Goal: Information Seeking & Learning: Learn about a topic

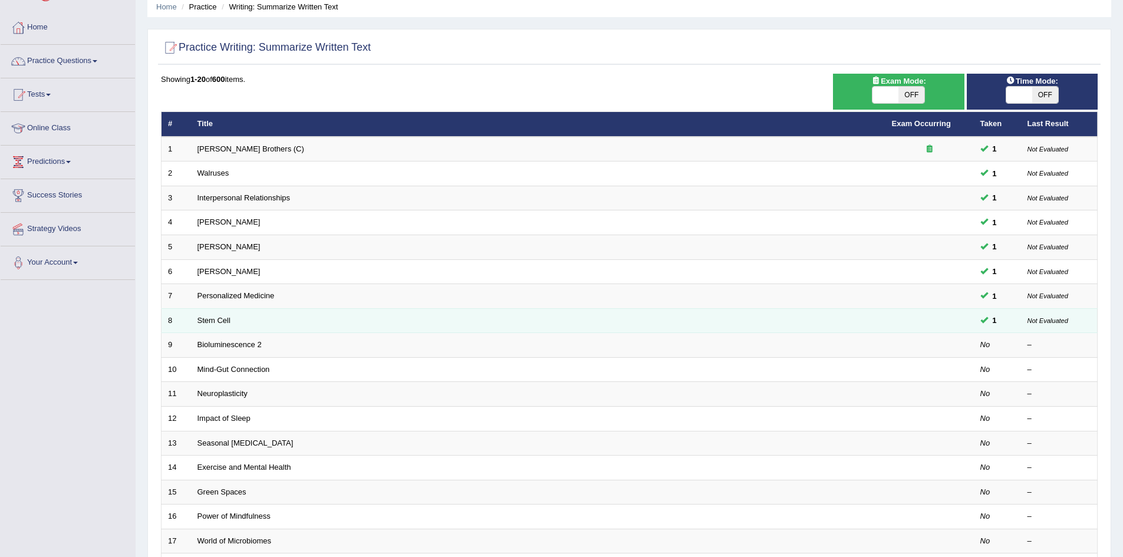
scroll to position [47, 0]
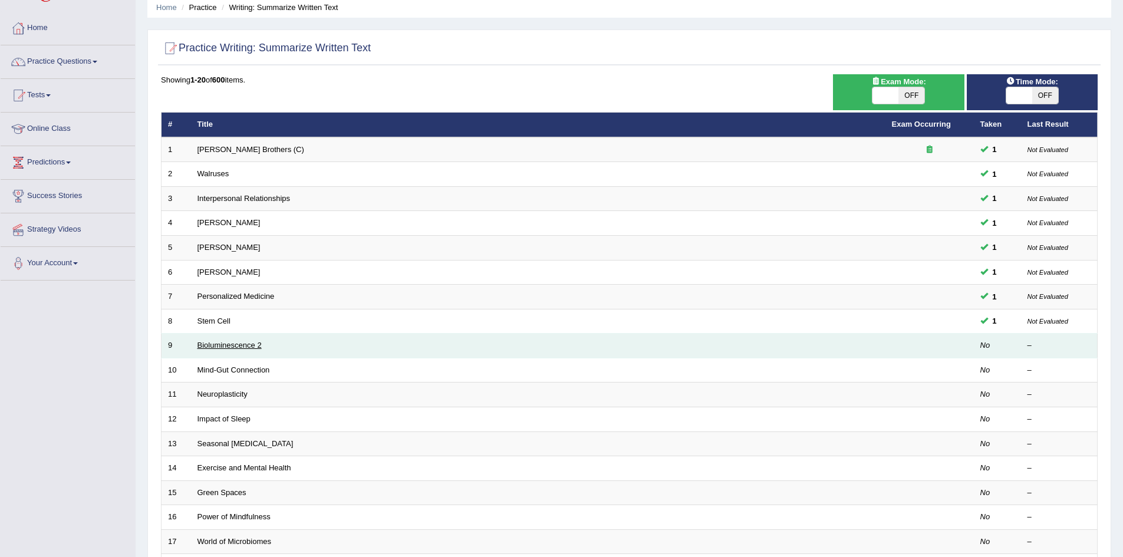
click at [225, 345] on link "Bioluminescence 2" at bounding box center [230, 345] width 64 height 9
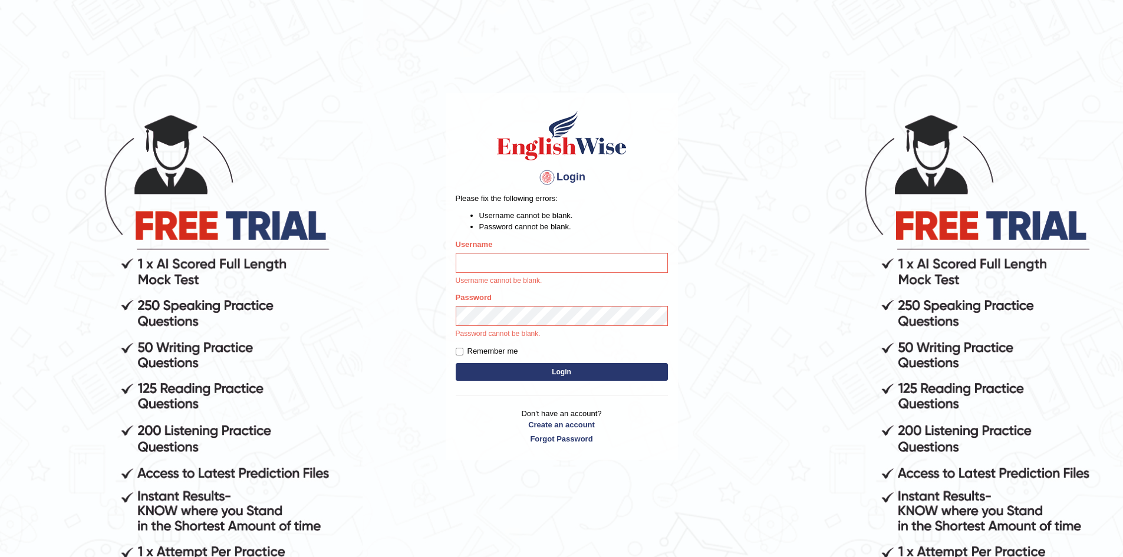
type input "Leticia_parramatta"
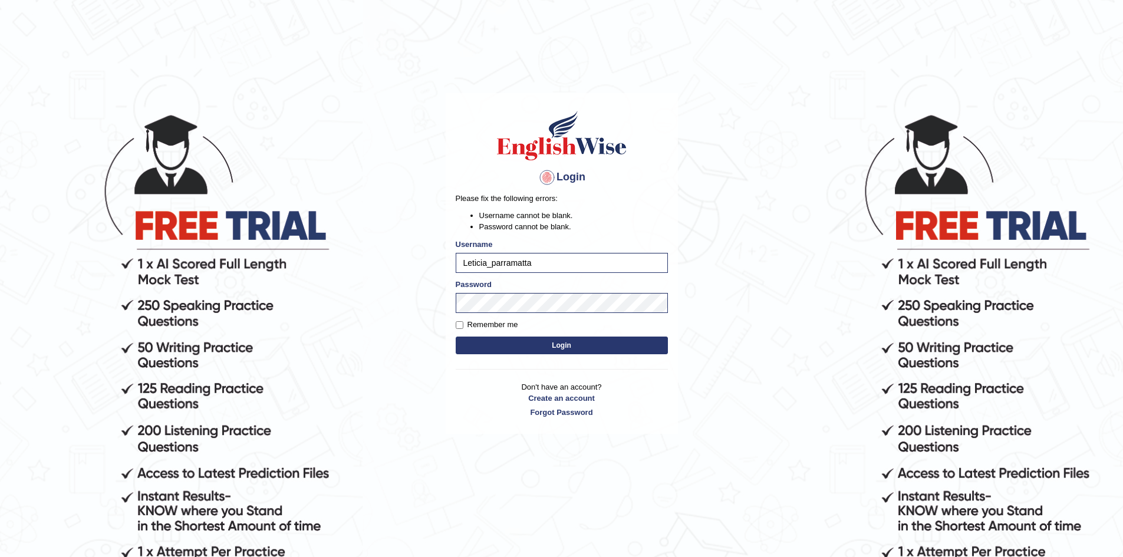
click at [564, 343] on button "Login" at bounding box center [562, 346] width 212 height 18
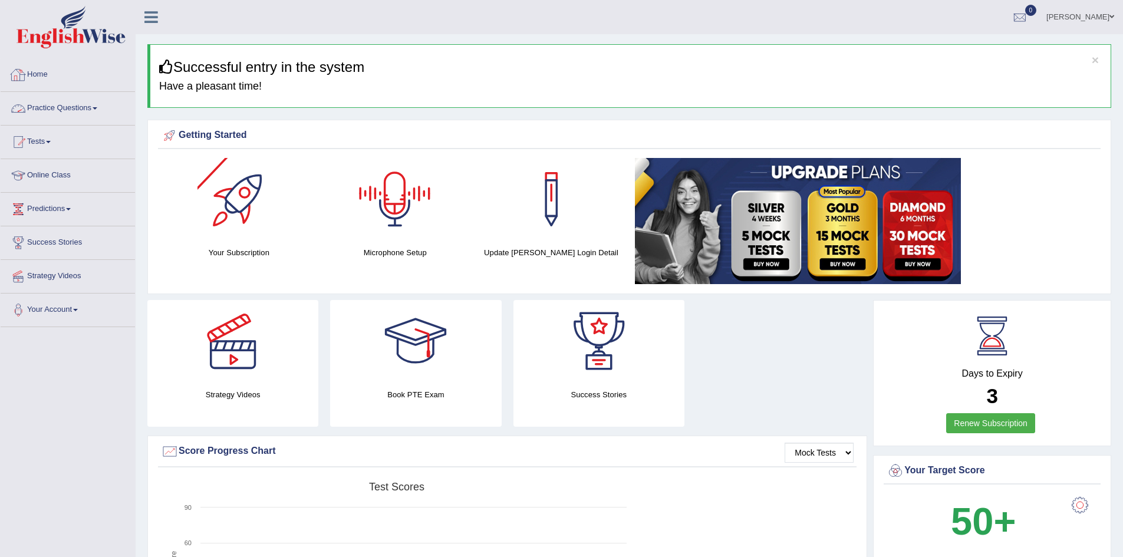
click at [98, 103] on link "Practice Questions" at bounding box center [68, 106] width 134 height 29
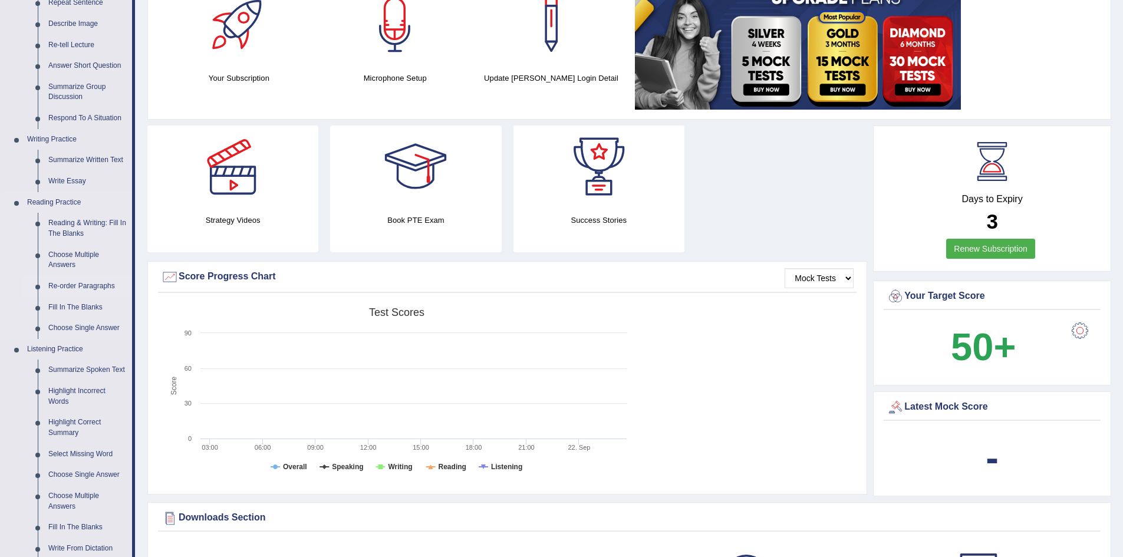
scroll to position [177, 0]
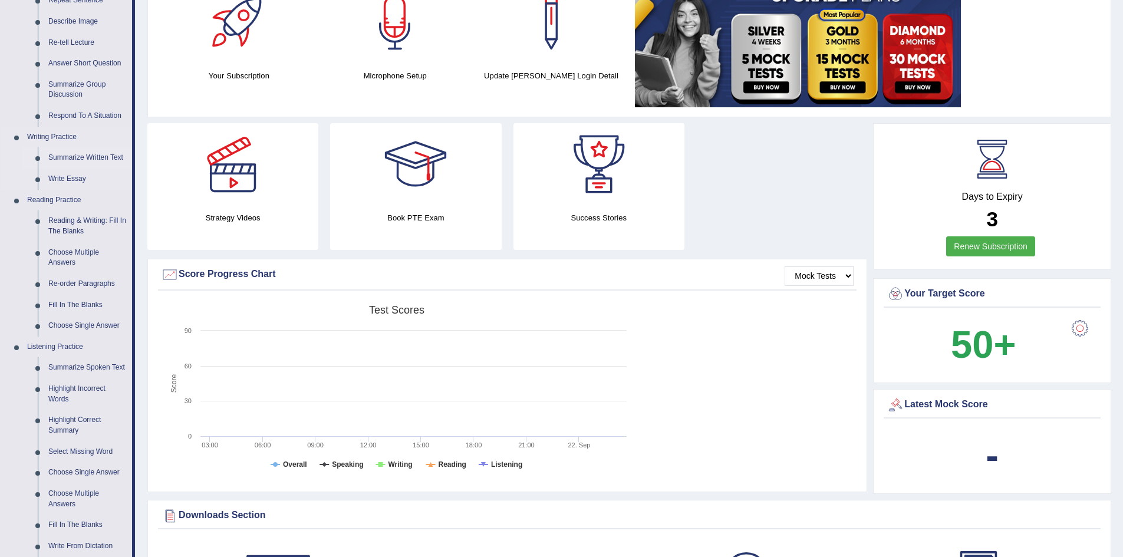
click at [73, 152] on link "Summarize Written Text" at bounding box center [87, 157] width 89 height 21
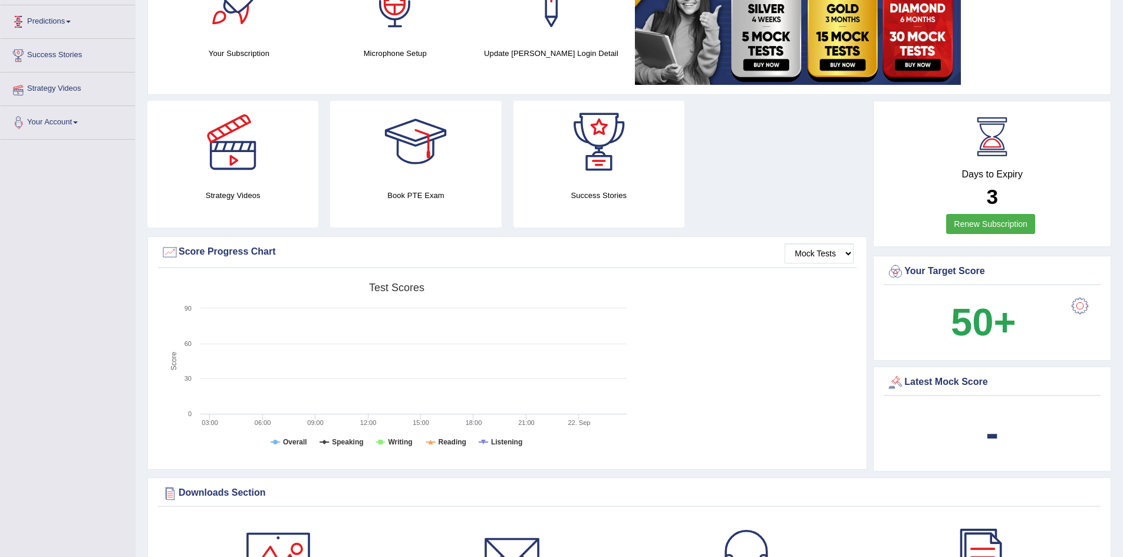
scroll to position [254, 0]
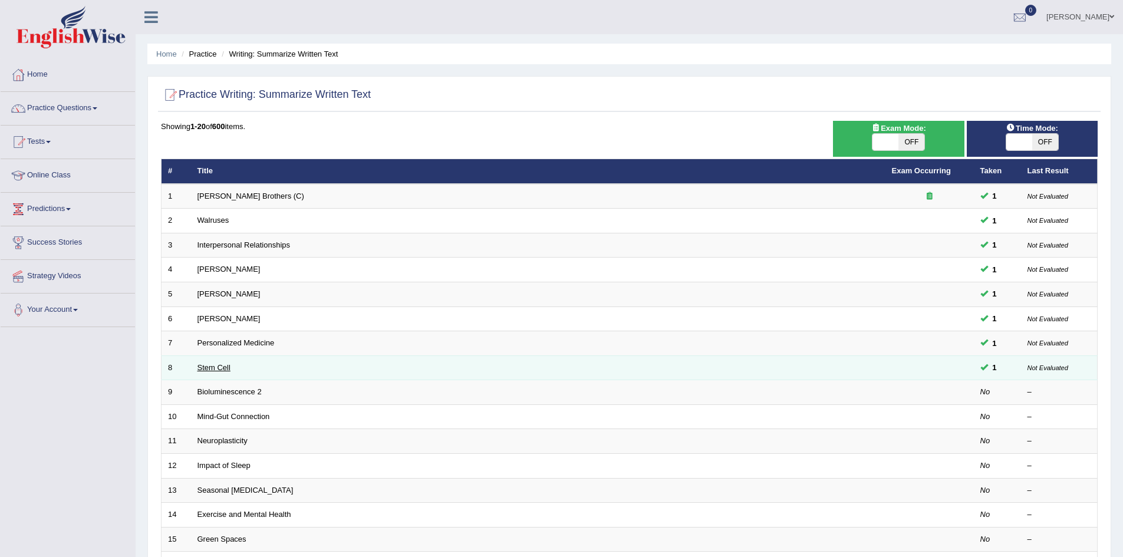
click at [205, 366] on link "Stem Cell" at bounding box center [214, 367] width 33 height 9
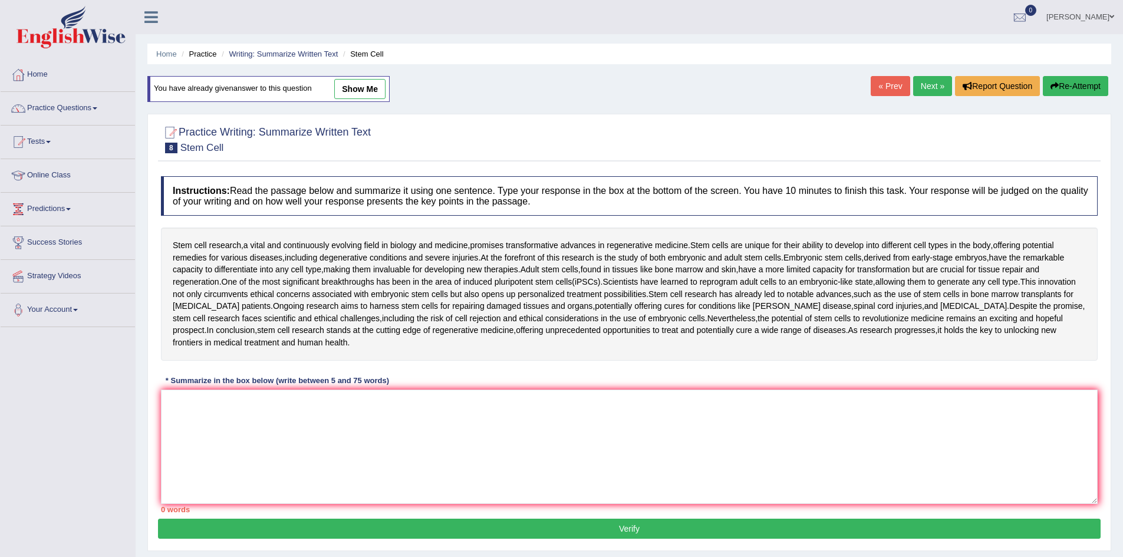
click at [929, 86] on link "Next »" at bounding box center [932, 86] width 39 height 20
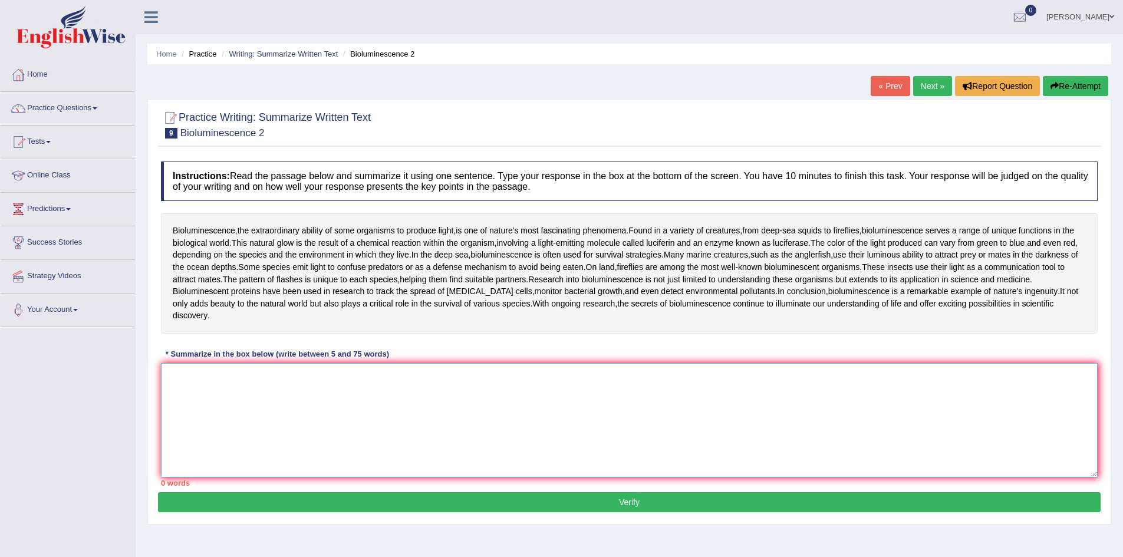
click at [196, 367] on textarea at bounding box center [629, 420] width 937 height 114
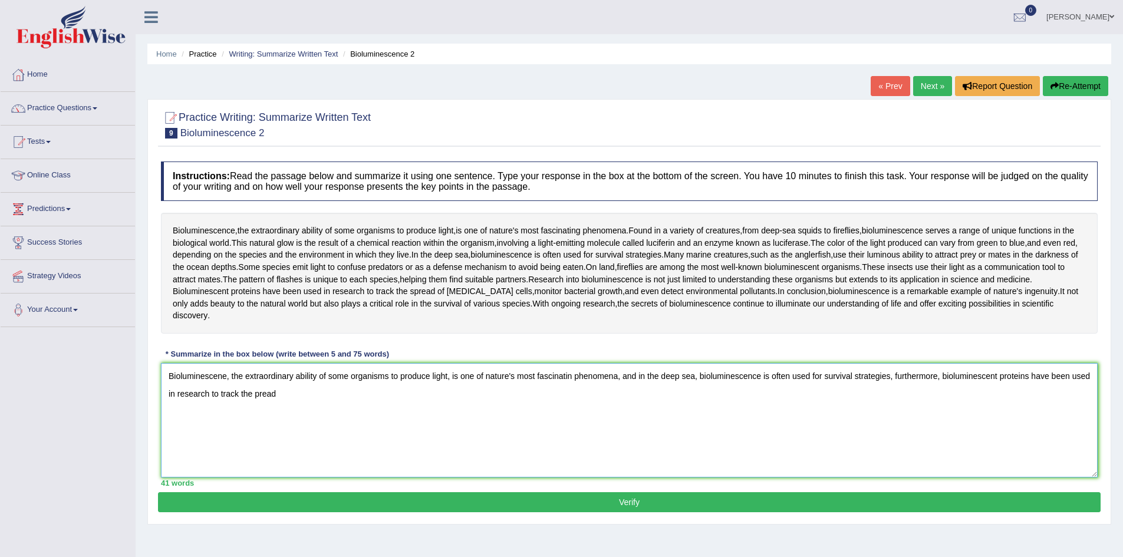
click at [255, 379] on textarea "Bioluminescene, the extraordinary ability of some organisms to produce light, i…" at bounding box center [629, 420] width 937 height 114
click at [282, 382] on textarea "Bioluminescene, the extraordinary ability of some organisms to produce light, i…" at bounding box center [629, 420] width 937 height 114
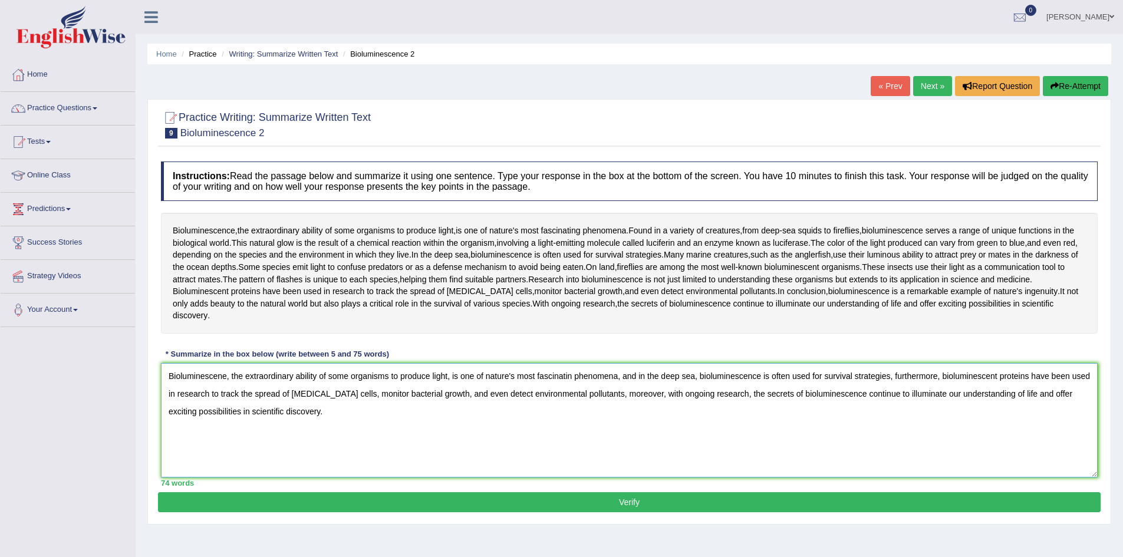
click at [222, 363] on textarea "Bioluminescene, the extraordinary ability of some organisms to produce light, i…" at bounding box center [629, 420] width 937 height 114
click at [576, 367] on textarea "Bioluminescence, the extraordinary ability of some organisms to produce light, …" at bounding box center [629, 420] width 937 height 114
type textarea "Bioluminescence, the extraordinary ability of some organisms to produce light, …"
click at [463, 492] on button "Verify" at bounding box center [629, 502] width 943 height 20
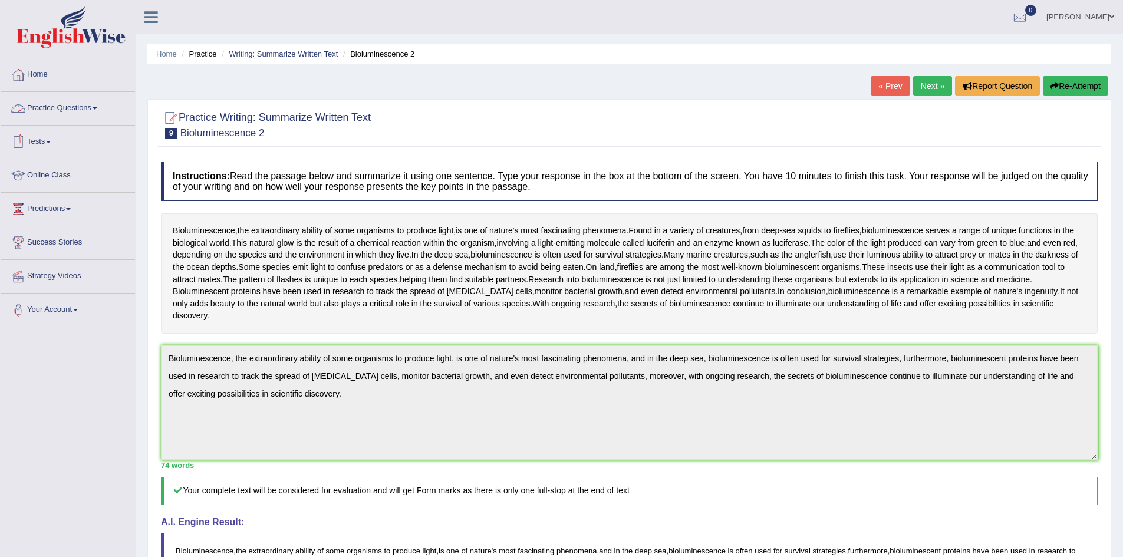
click at [95, 106] on link "Practice Questions" at bounding box center [68, 106] width 134 height 29
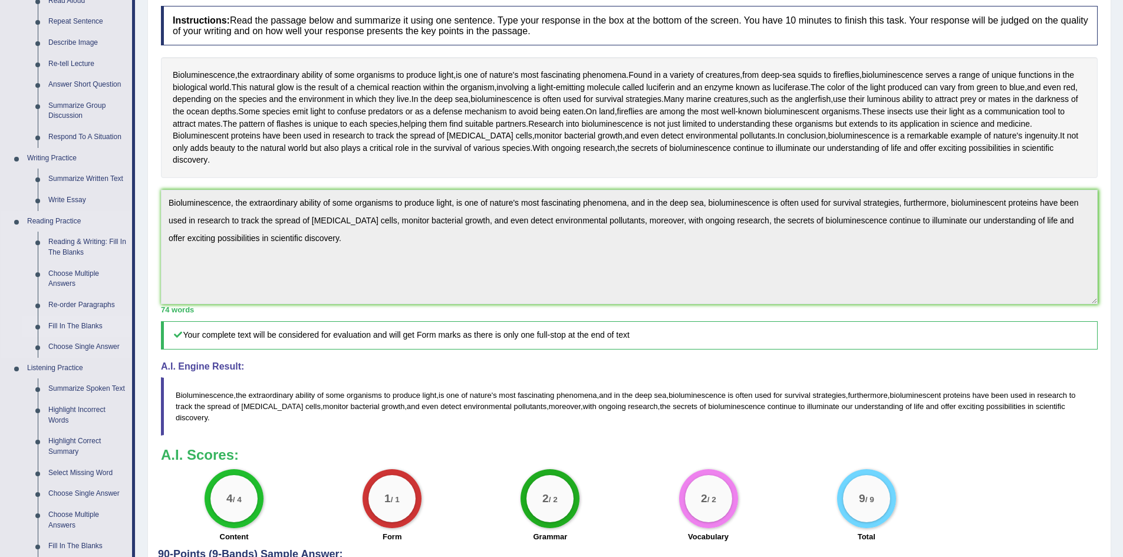
scroll to position [177, 0]
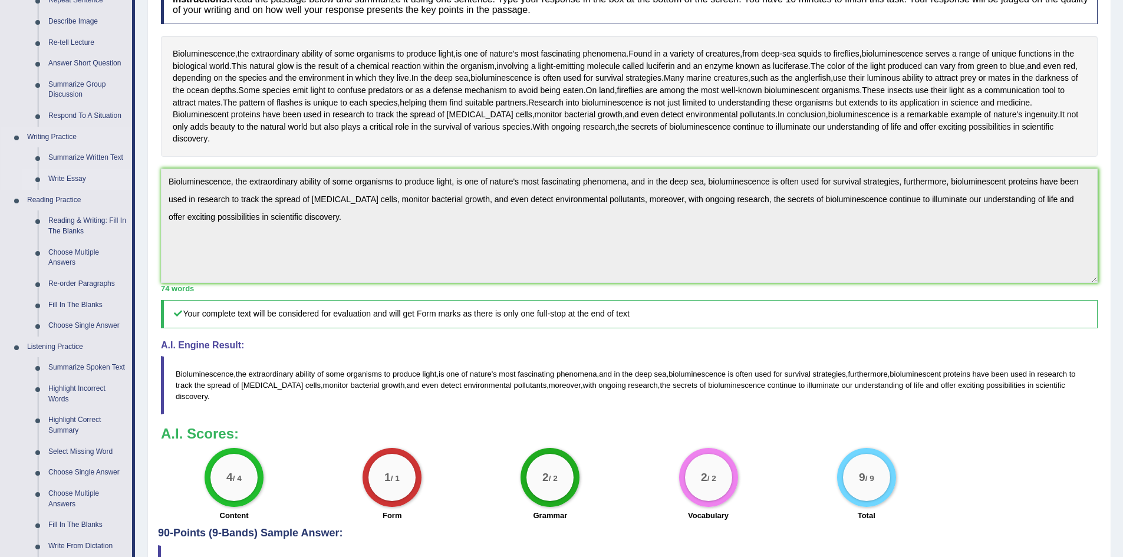
click at [70, 175] on link "Write Essay" at bounding box center [87, 179] width 89 height 21
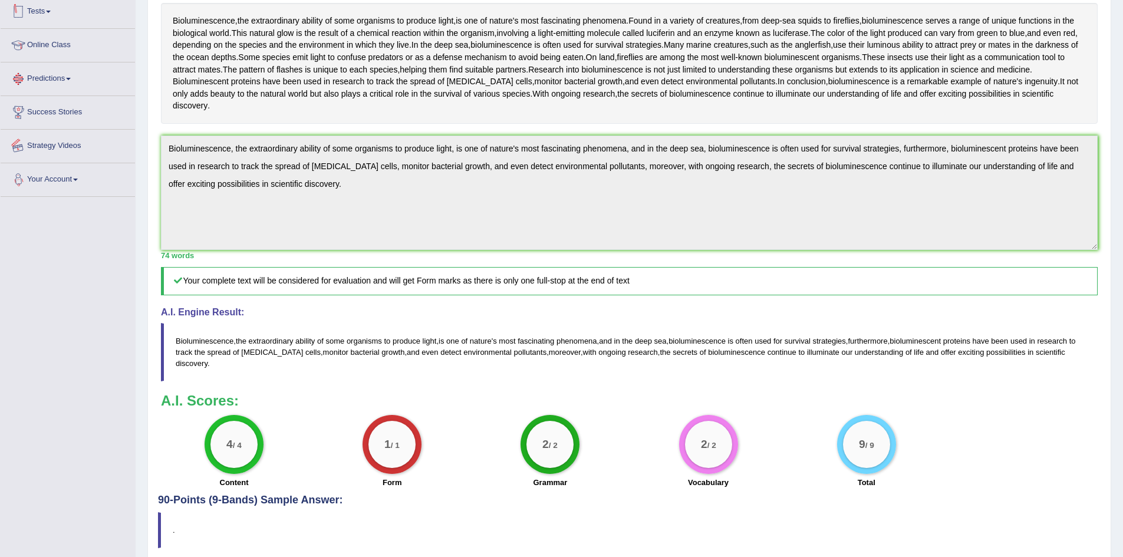
scroll to position [234, 0]
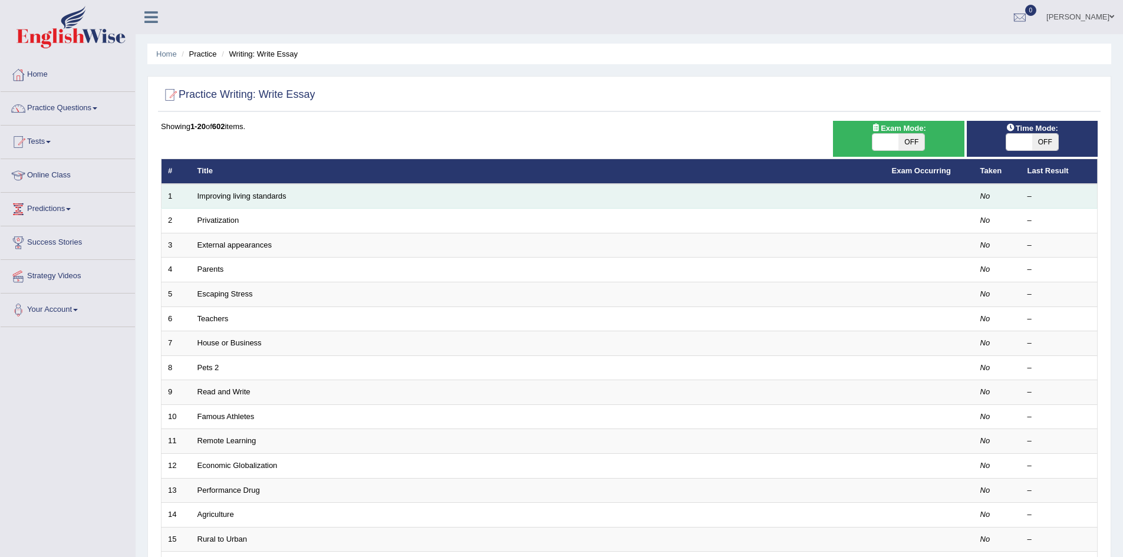
click at [244, 190] on td "Improving living standards" at bounding box center [538, 196] width 695 height 25
click at [244, 195] on link "Improving living standards" at bounding box center [242, 196] width 89 height 9
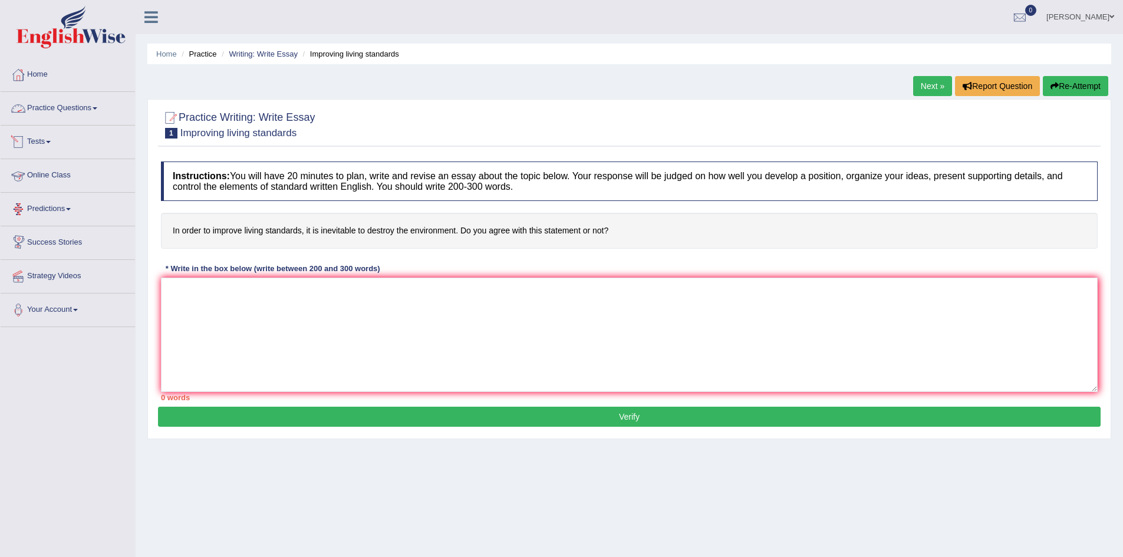
click at [98, 107] on link "Practice Questions" at bounding box center [68, 106] width 134 height 29
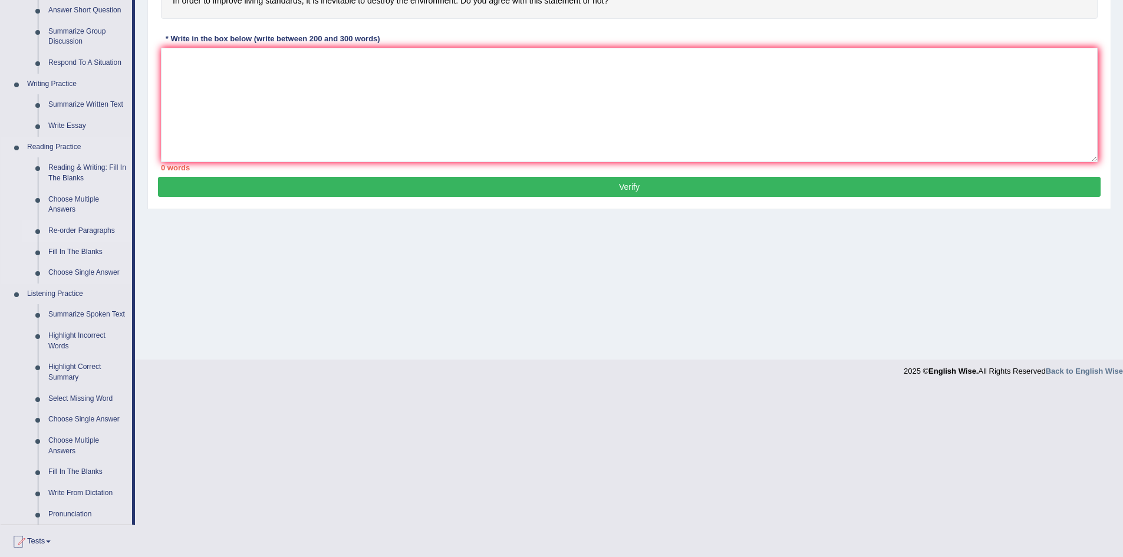
scroll to position [236, 0]
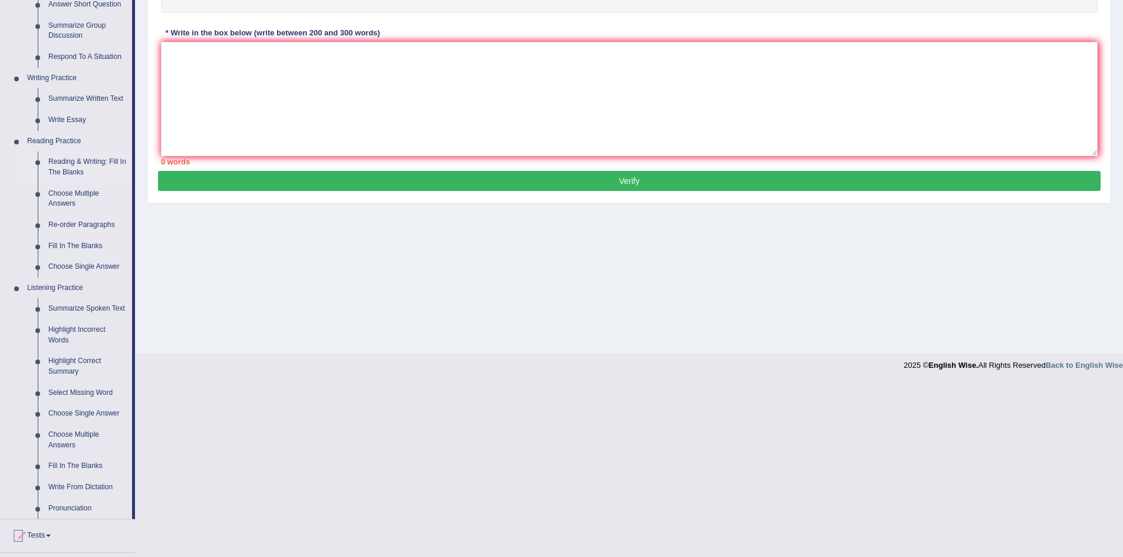
click at [103, 160] on link "Reading & Writing: Fill In The Blanks" at bounding box center [87, 167] width 89 height 31
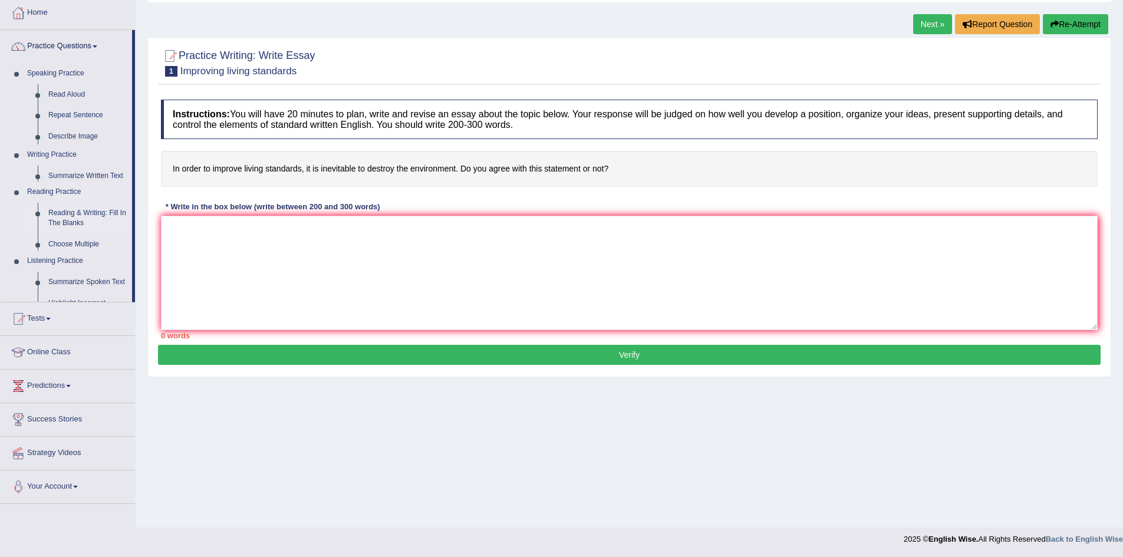
scroll to position [62, 0]
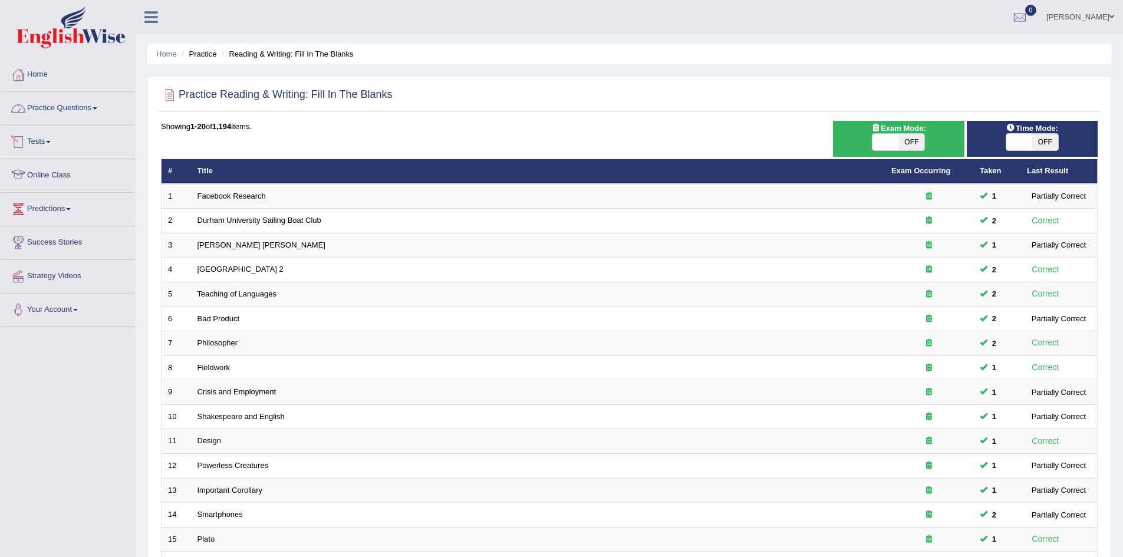
click at [97, 108] on span at bounding box center [95, 108] width 5 height 2
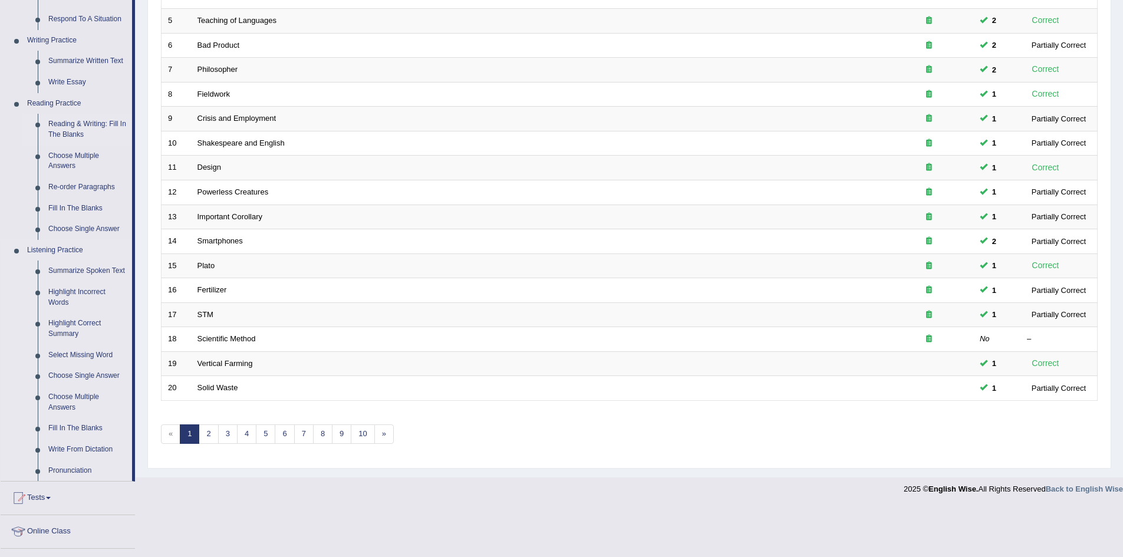
scroll to position [295, 0]
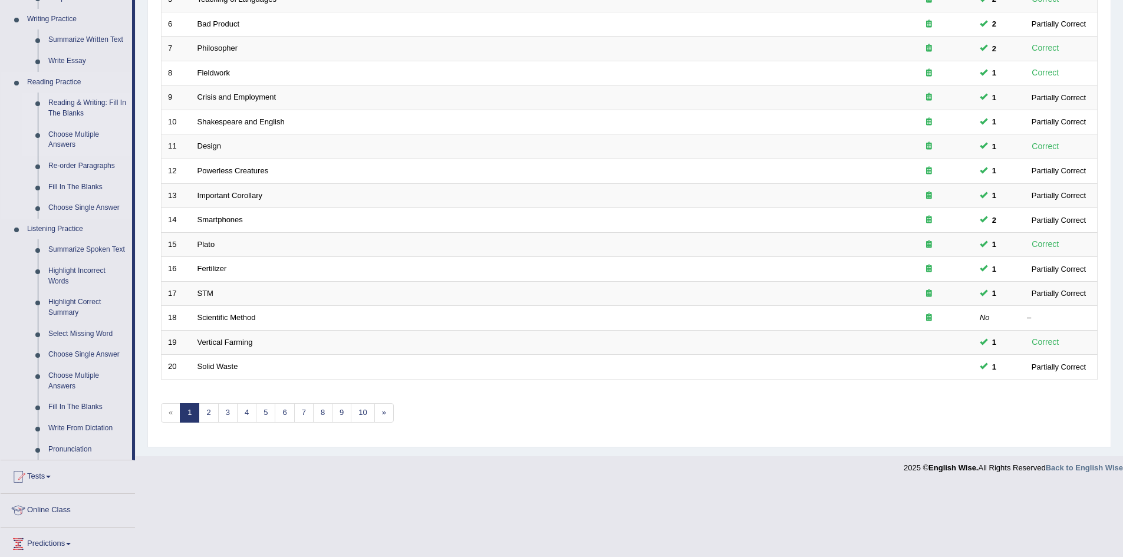
click at [83, 134] on link "Choose Multiple Answers" at bounding box center [87, 139] width 89 height 31
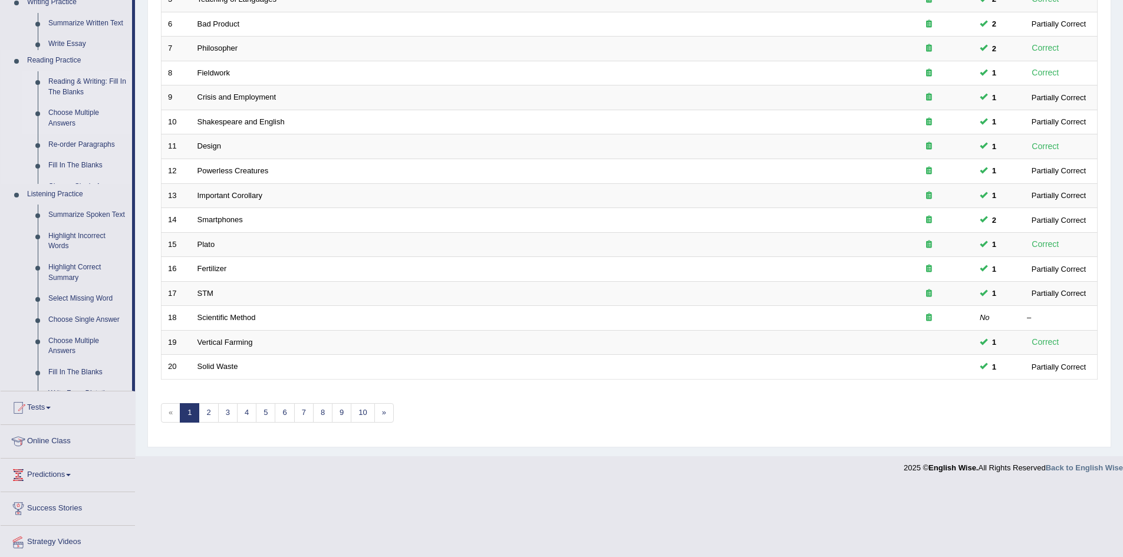
scroll to position [223, 0]
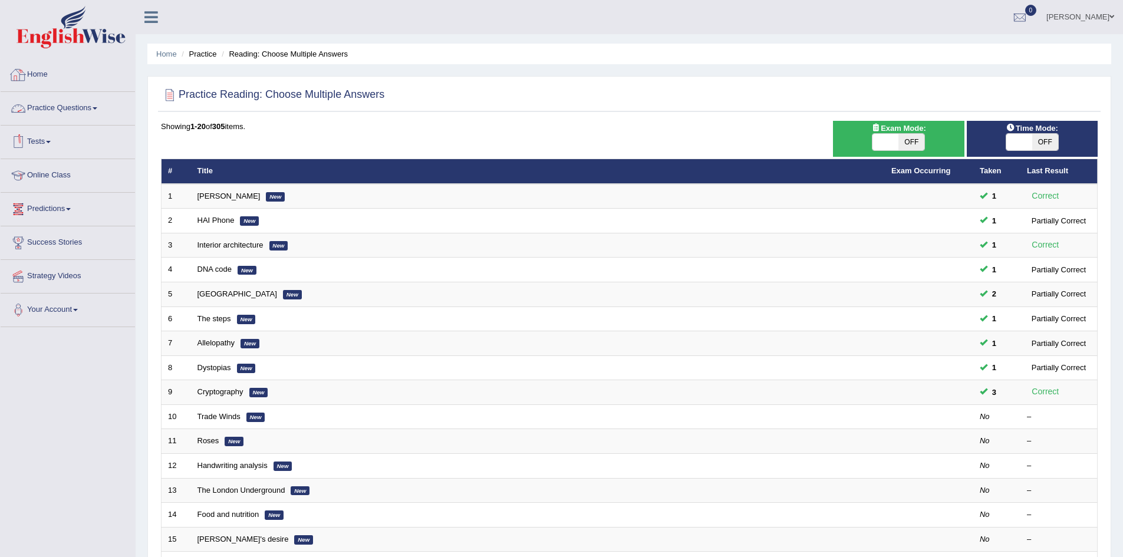
click at [95, 104] on link "Practice Questions" at bounding box center [68, 106] width 134 height 29
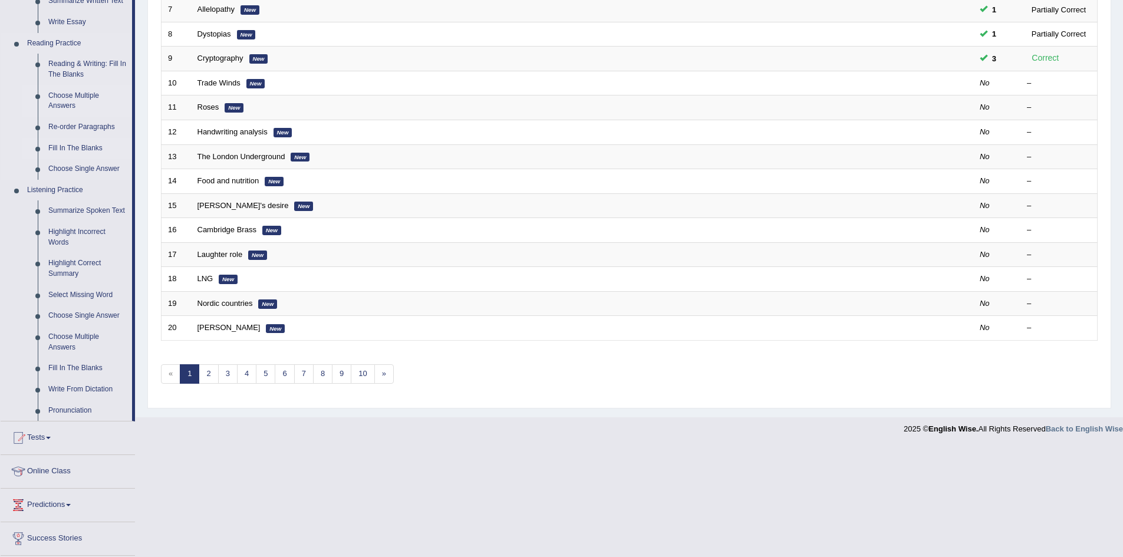
scroll to position [354, 0]
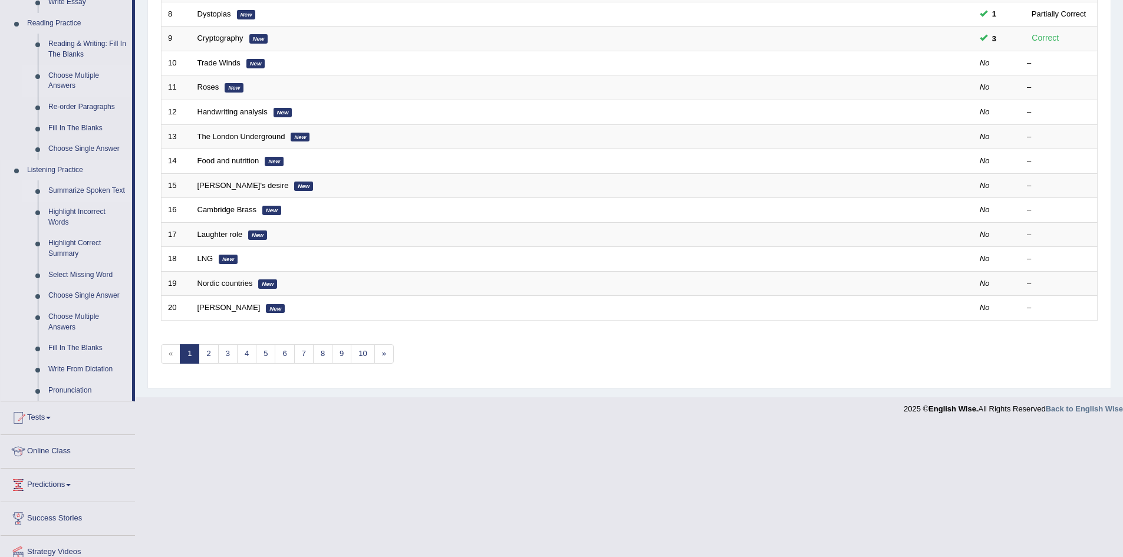
click at [113, 190] on link "Summarize Spoken Text" at bounding box center [87, 190] width 89 height 21
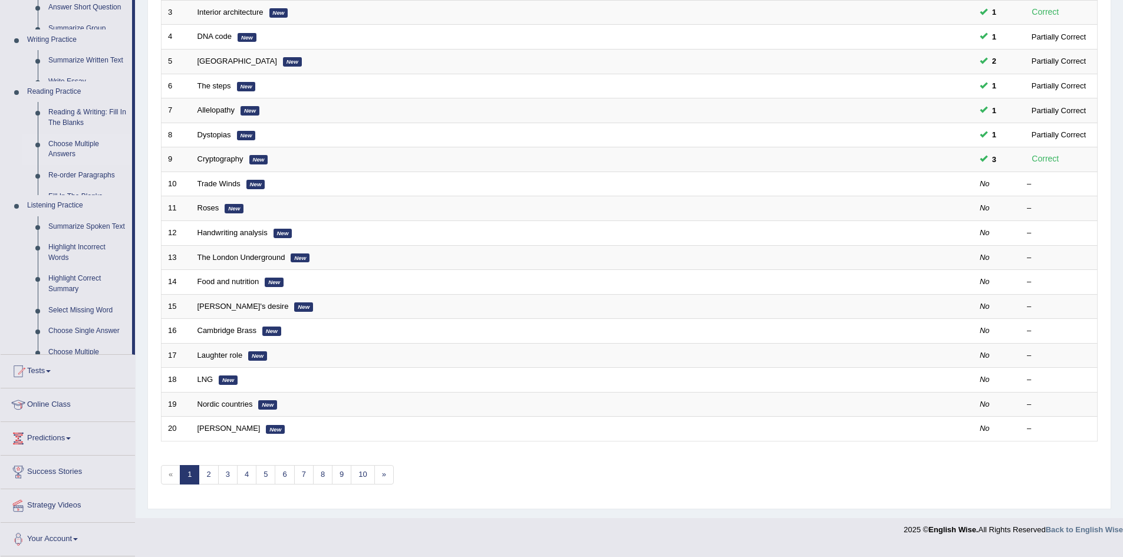
scroll to position [223, 0]
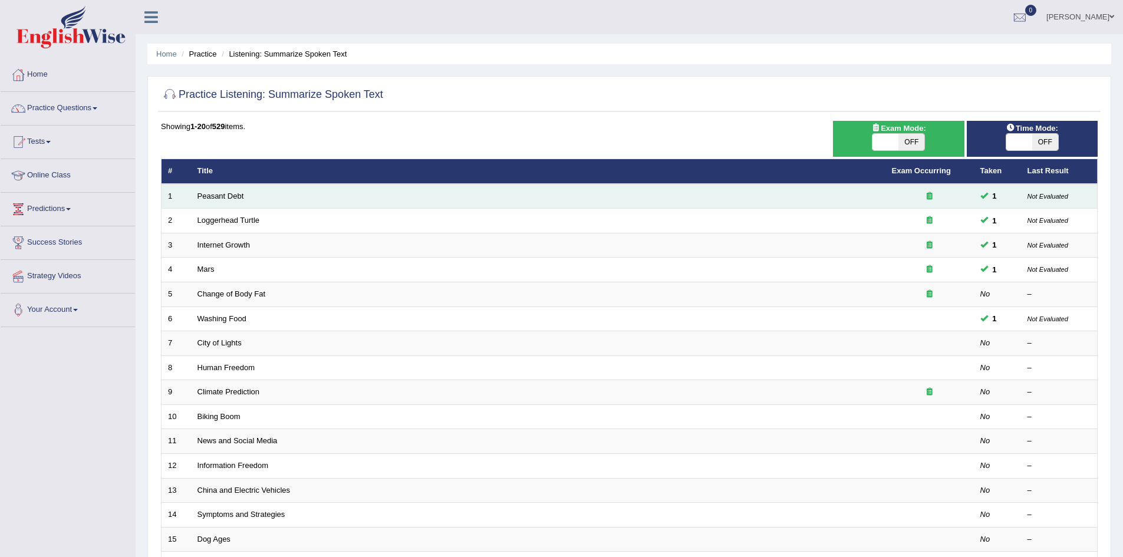
click at [225, 190] on td "Peasant Debt" at bounding box center [538, 196] width 695 height 25
click at [222, 193] on link "Peasant Debt" at bounding box center [221, 196] width 47 height 9
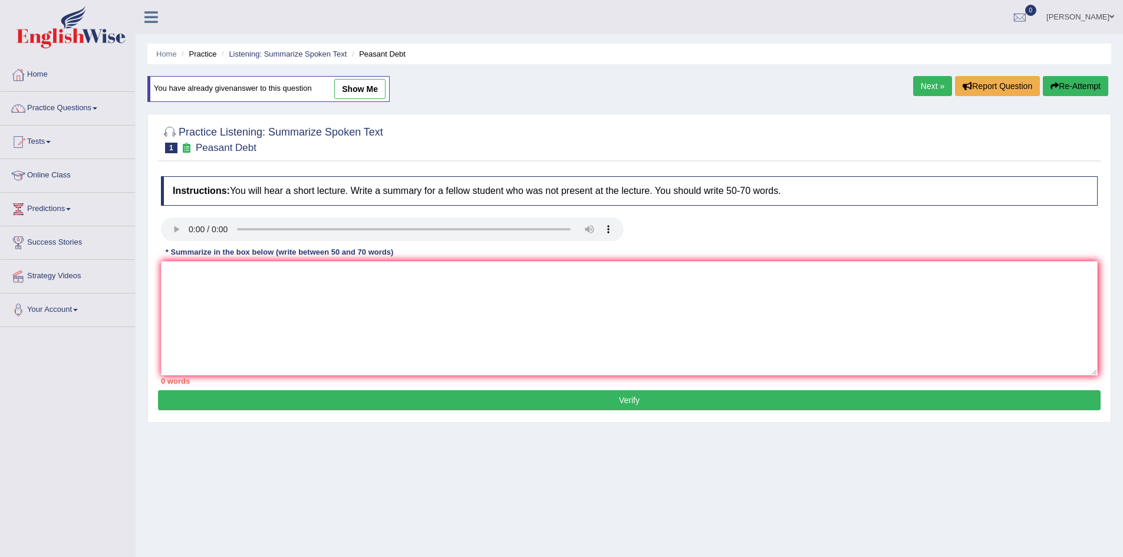
click at [360, 83] on link "show me" at bounding box center [359, 89] width 51 height 20
type textarea "The speaker provided a comprehensive overview of the average suicidal rate in I…"
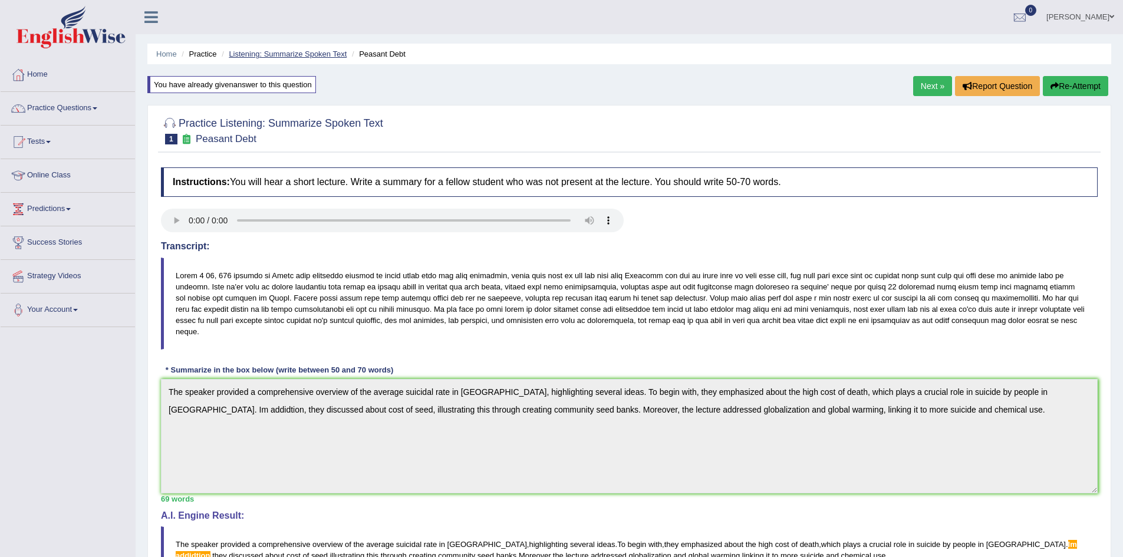
click at [285, 53] on link "Listening: Summarize Spoken Text" at bounding box center [288, 54] width 118 height 9
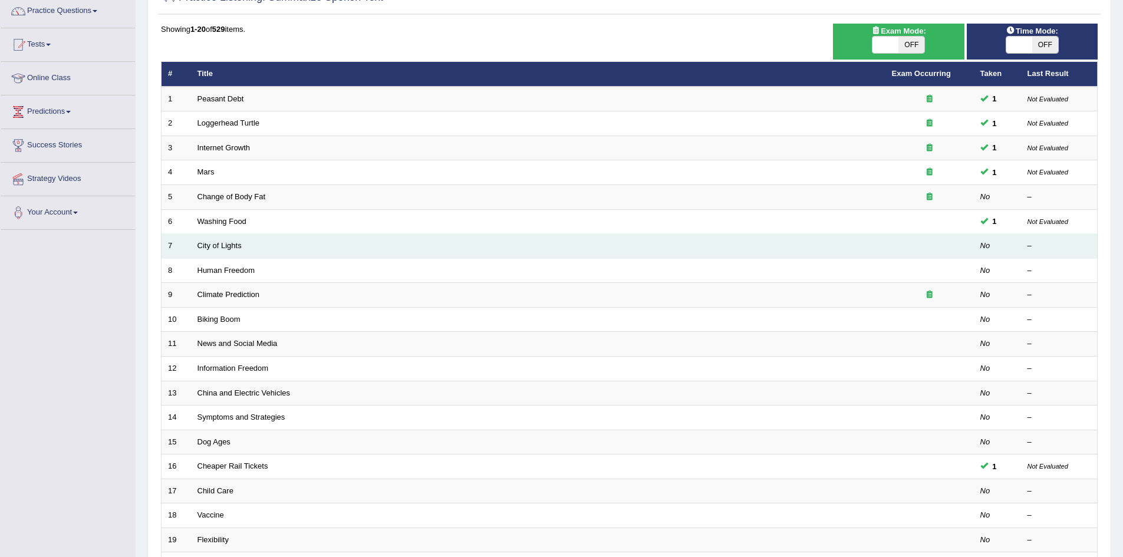
scroll to position [118, 0]
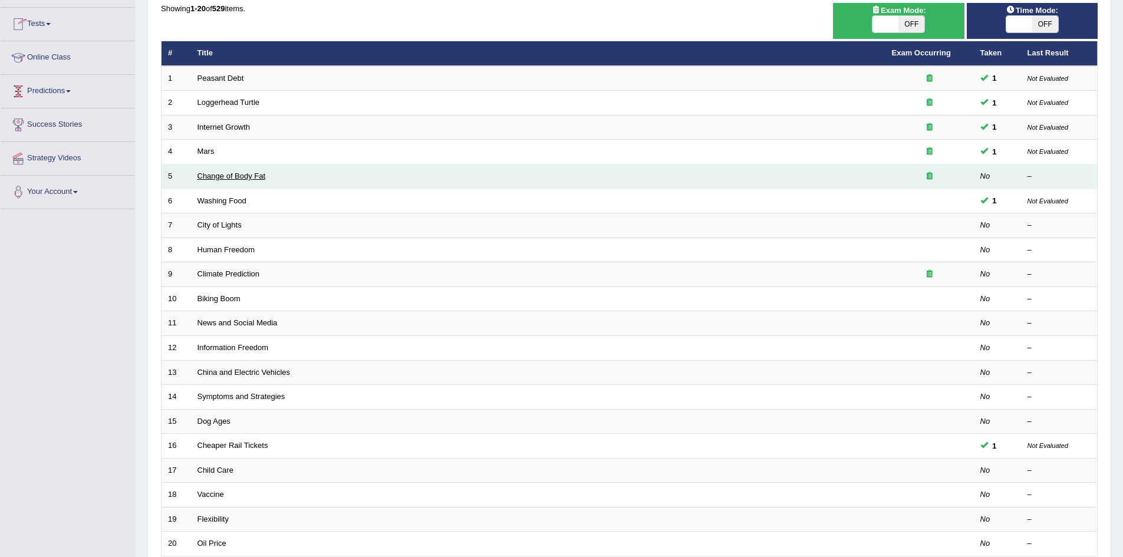
click at [235, 175] on link "Change of Body Fat" at bounding box center [232, 176] width 68 height 9
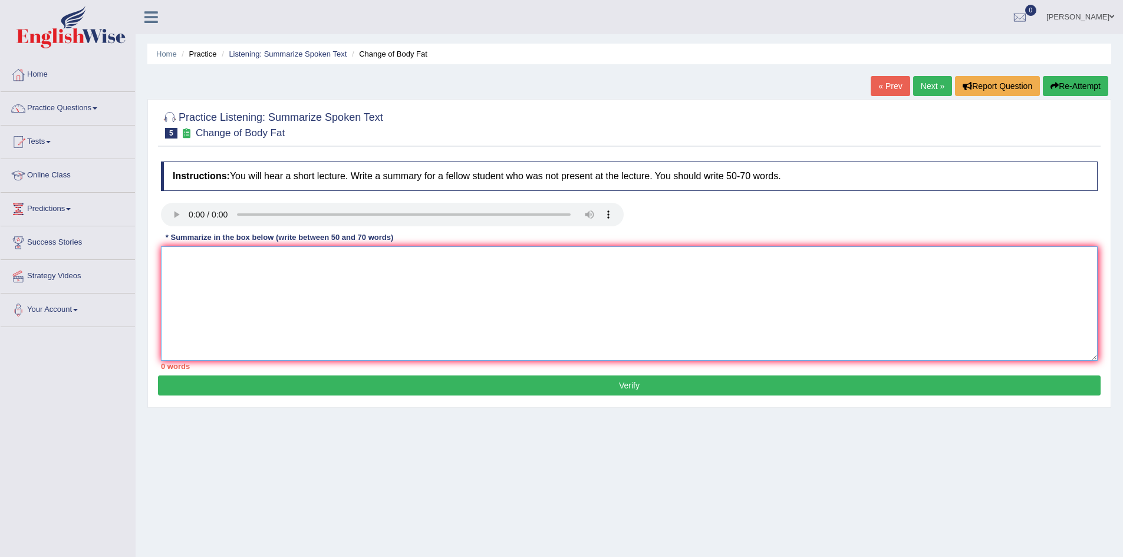
click at [205, 258] on textarea at bounding box center [629, 303] width 937 height 114
click at [186, 249] on textarea at bounding box center [629, 303] width 937 height 114
click at [636, 257] on textarea "The speaker provided a comprehensive overview of body fat, highlighting several…" at bounding box center [629, 303] width 937 height 114
click at [646, 258] on textarea "The speaker provided a comprehensive overview of body fat, highlighting several…" at bounding box center [629, 303] width 937 height 114
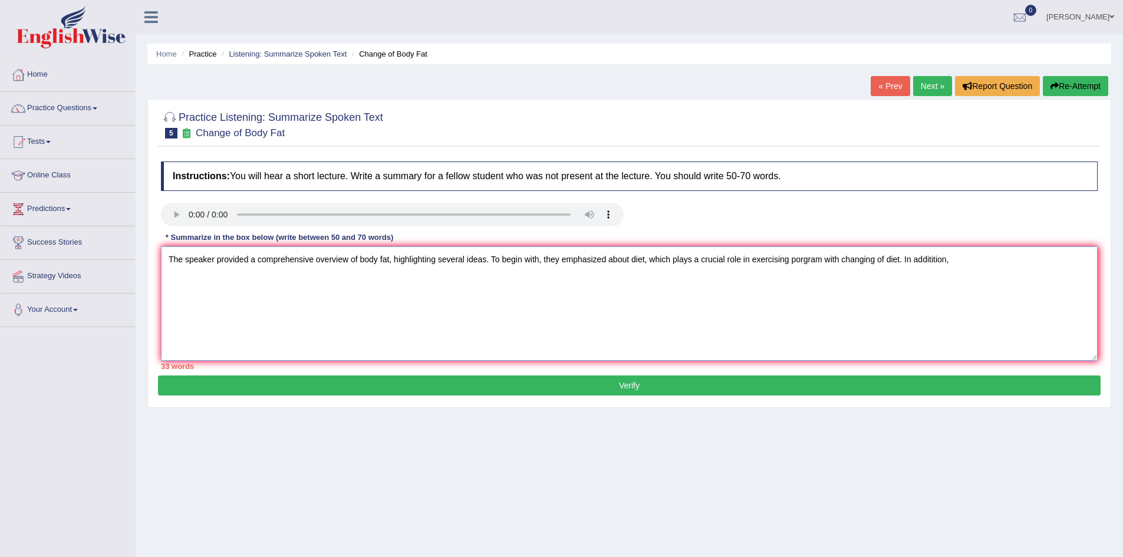
click at [932, 259] on textarea "The speaker provided a comprehensive overview of body fat, highlighting several…" at bounding box center [629, 303] width 937 height 114
click at [947, 261] on textarea "The speaker provided a comprehensive overview of body fat, highlighting several…" at bounding box center [629, 303] width 937 height 114
click at [219, 277] on textarea "The speaker provided a comprehensive overview of body fat, highlighting several…" at bounding box center [629, 303] width 937 height 114
click at [238, 279] on textarea "The speaker provided a comprehensive overview of body fat, highlighting several…" at bounding box center [629, 303] width 937 height 114
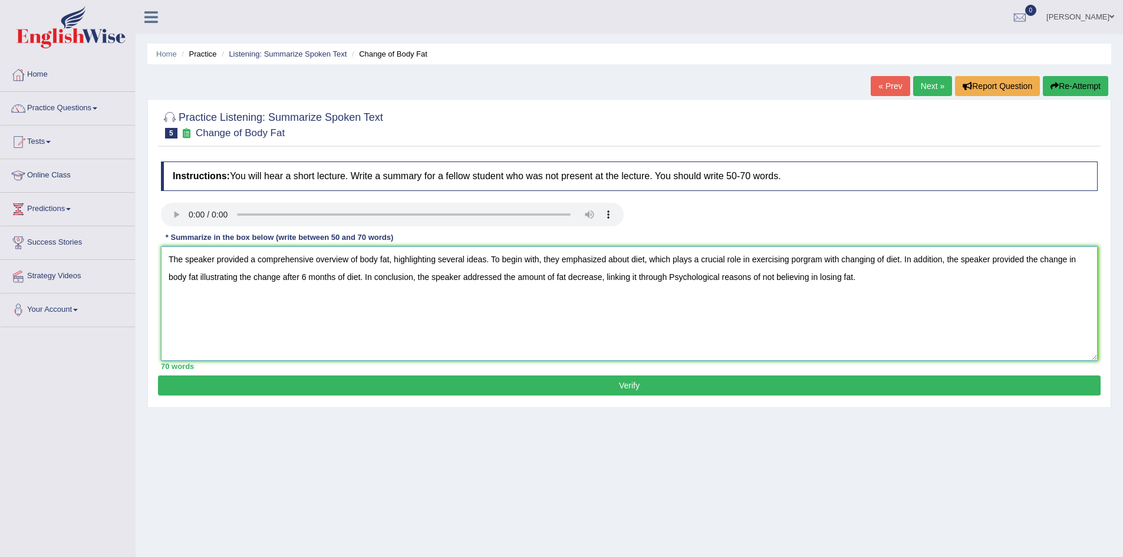
type textarea "The speaker provided a comprehensive overview of body fat, highlighting several…"
click at [695, 385] on button "Verify" at bounding box center [629, 386] width 943 height 20
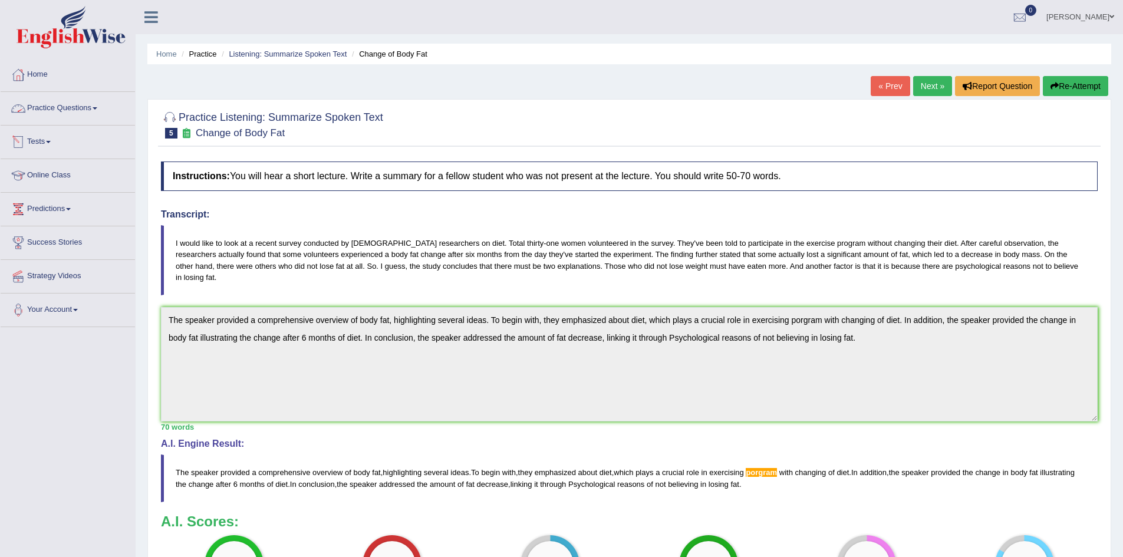
click at [97, 109] on span at bounding box center [95, 108] width 5 height 2
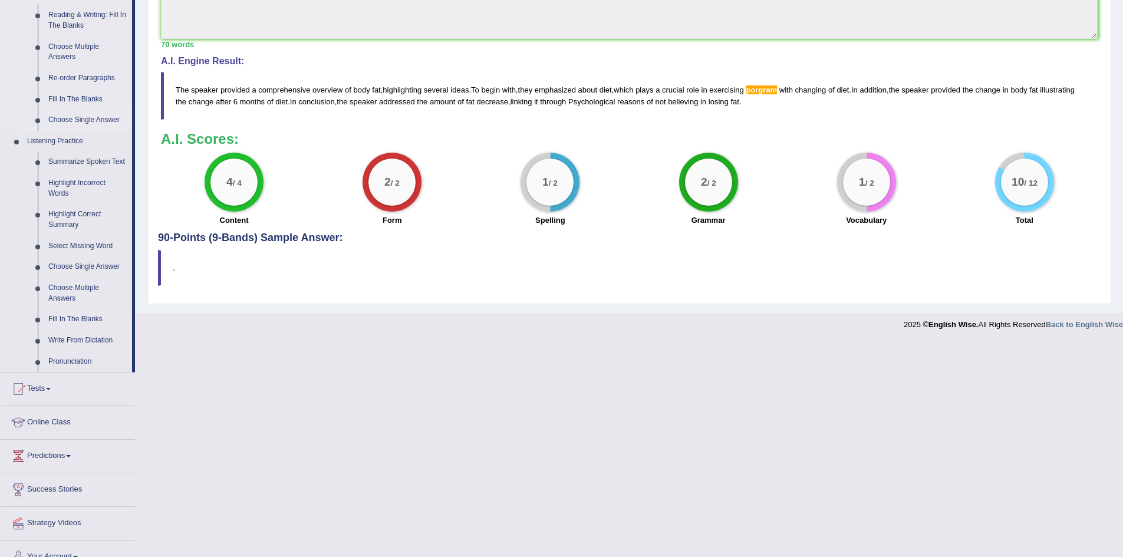
scroll to position [400, 0]
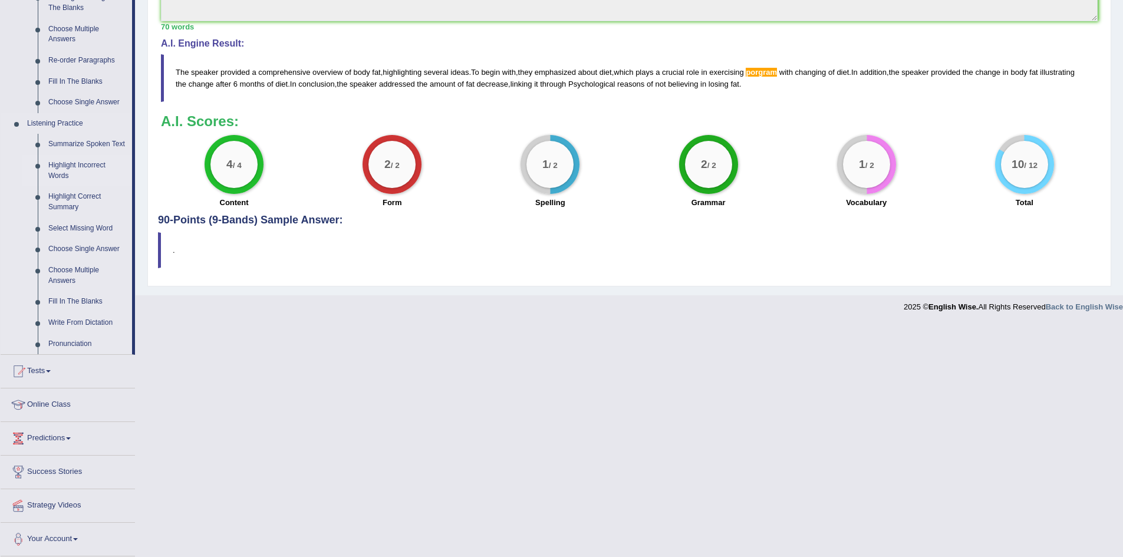
click at [93, 167] on link "Highlight Incorrect Words" at bounding box center [87, 170] width 89 height 31
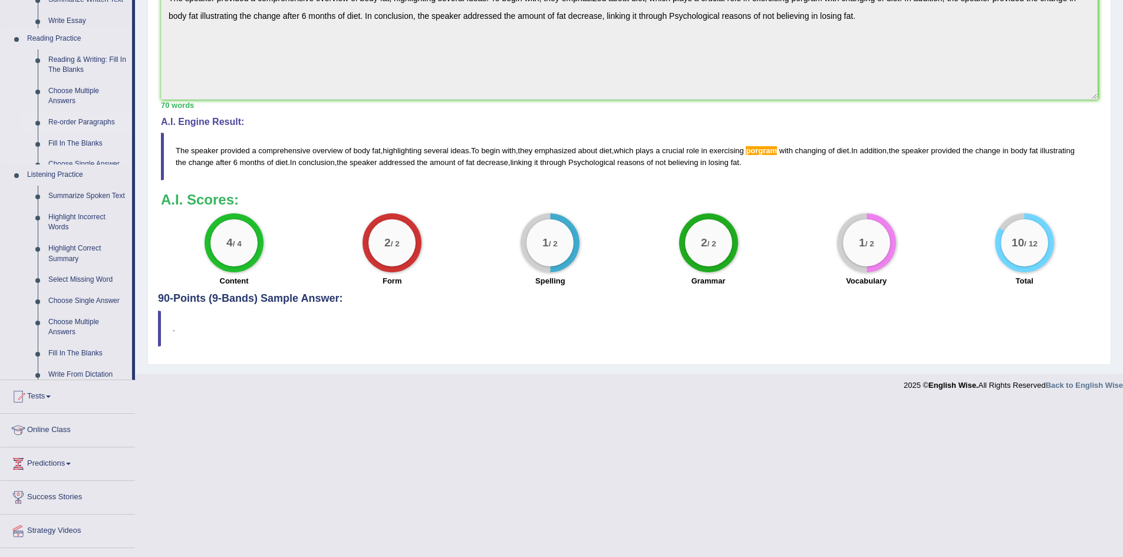
scroll to position [157, 0]
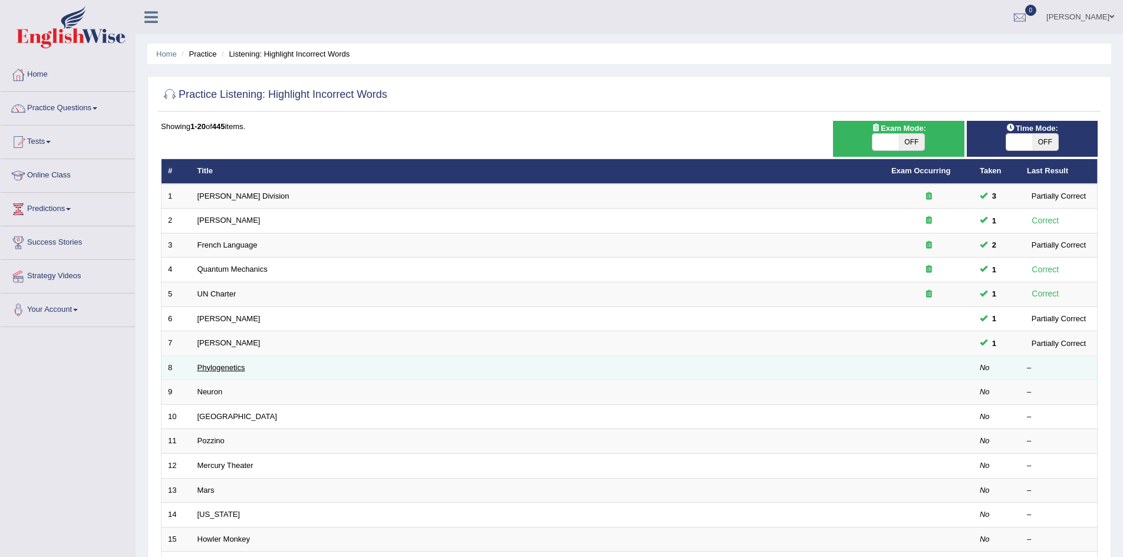
click at [216, 367] on link "Phylogenetics" at bounding box center [222, 367] width 48 height 9
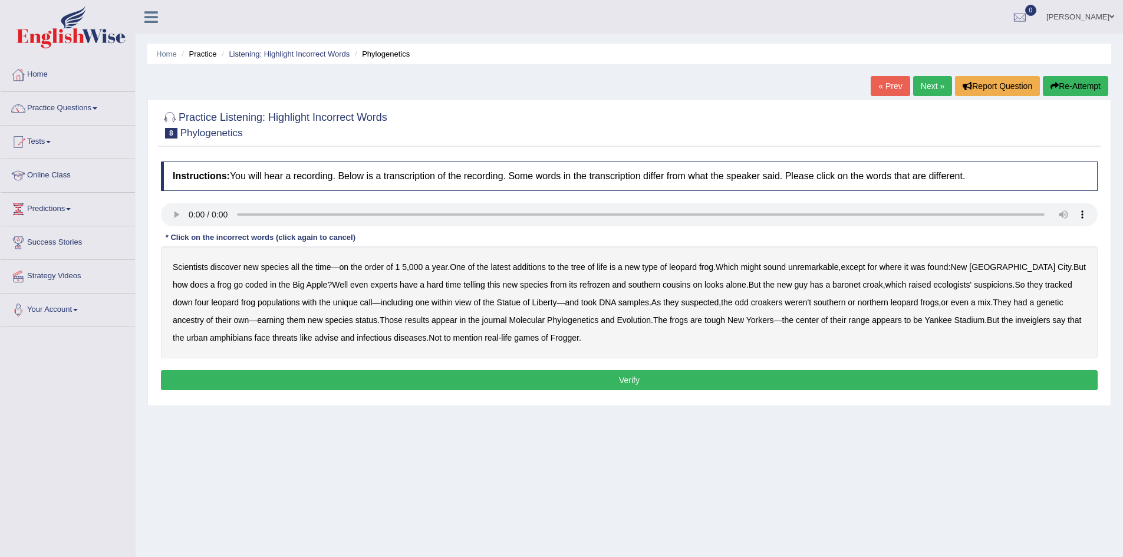
click at [245, 282] on b "coded" at bounding box center [256, 284] width 22 height 9
click at [580, 285] on b "refrozen" at bounding box center [595, 284] width 30 height 9
click at [833, 285] on b "baronet" at bounding box center [847, 284] width 28 height 9
click at [1015, 320] on b "inveiglers" at bounding box center [1032, 319] width 35 height 9
click at [671, 382] on button "Verify" at bounding box center [629, 380] width 937 height 20
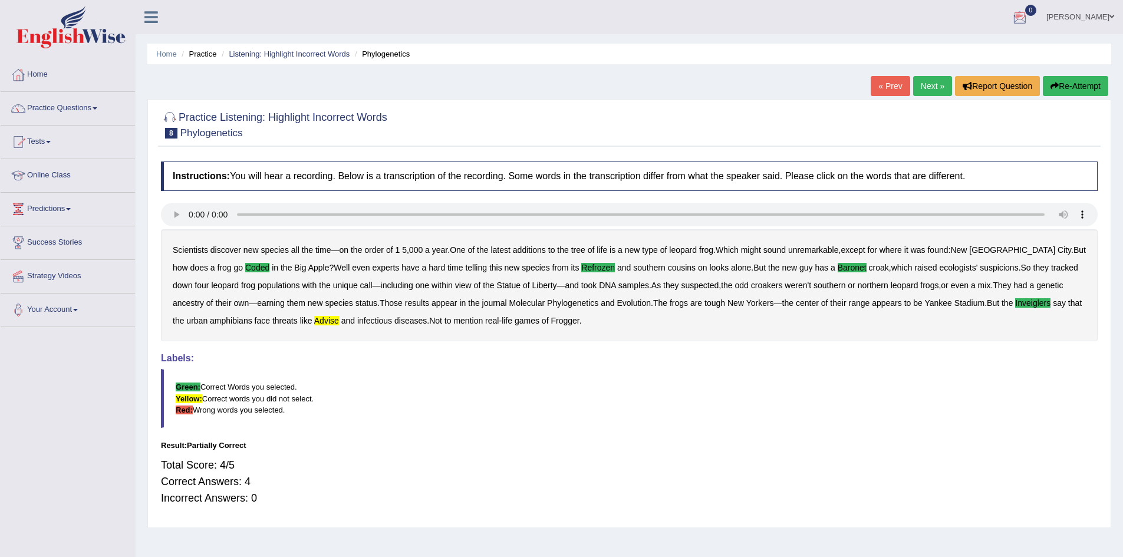
click at [934, 88] on link "Next »" at bounding box center [932, 86] width 39 height 20
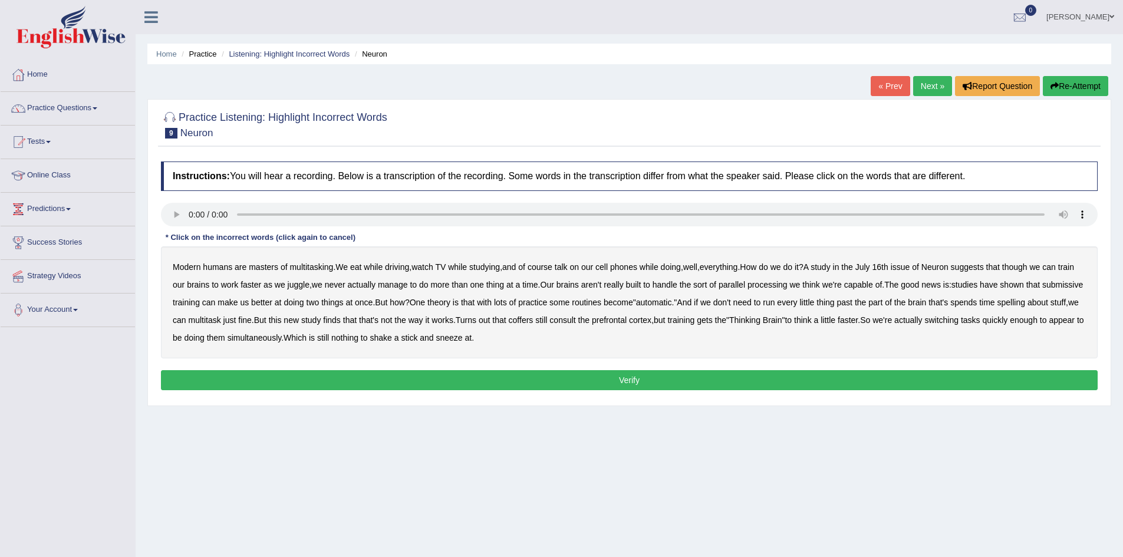
click at [1043, 290] on b "submissive" at bounding box center [1063, 284] width 41 height 9
click at [1025, 301] on b "spelling" at bounding box center [1012, 302] width 28 height 9
click at [534, 321] on b "coffers" at bounding box center [521, 319] width 25 height 9
click at [620, 379] on button "Verify" at bounding box center [629, 380] width 937 height 20
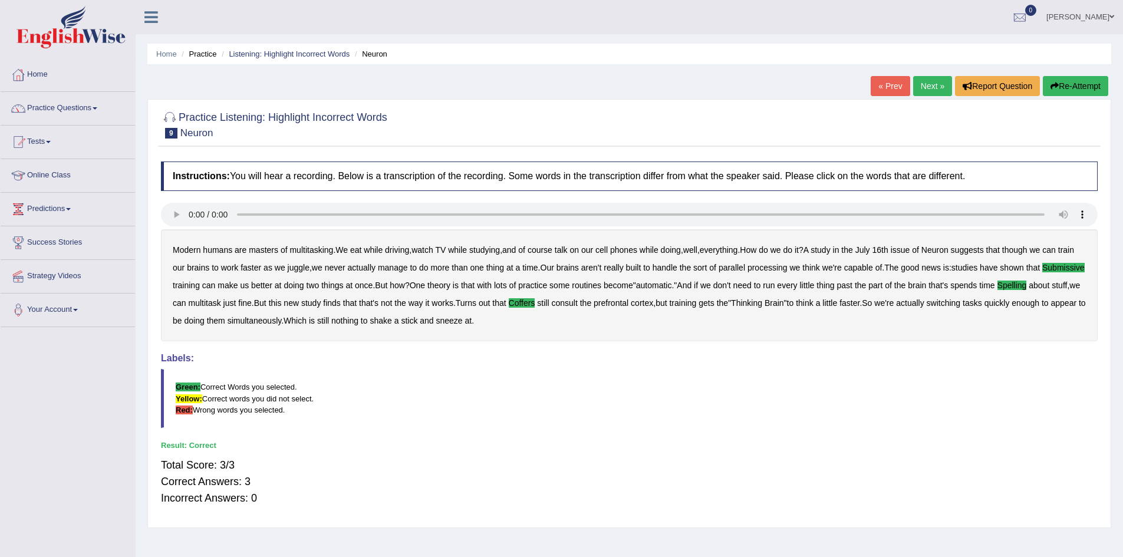
click at [929, 87] on link "Next »" at bounding box center [932, 86] width 39 height 20
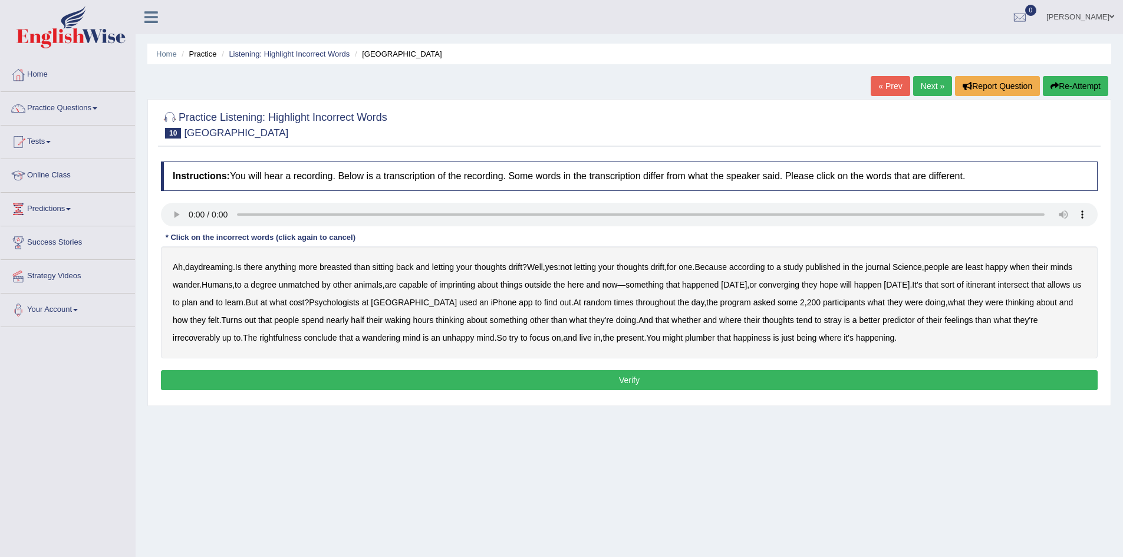
click at [348, 268] on b "breasted" at bounding box center [336, 266] width 32 height 9
click at [475, 287] on b "imprinting" at bounding box center [457, 284] width 36 height 9
click at [800, 287] on b "converging" at bounding box center [779, 284] width 41 height 9
click at [188, 338] on b "irrecoverably" at bounding box center [196, 337] width 47 height 9
click at [276, 338] on b "rightfulness" at bounding box center [280, 337] width 42 height 9
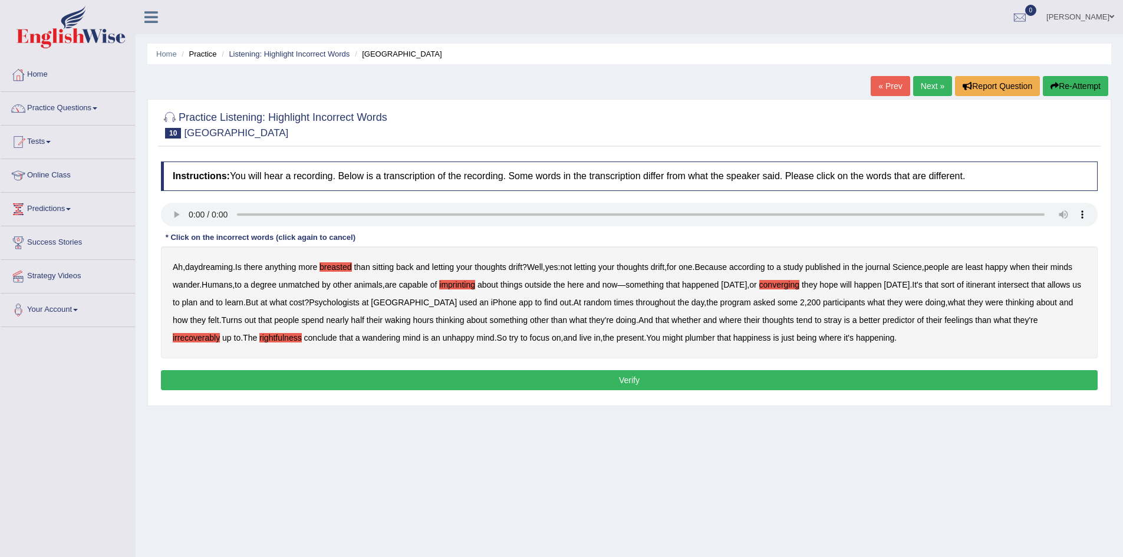
click at [715, 336] on b "plumber" at bounding box center [700, 337] width 30 height 9
click at [681, 382] on button "Verify" at bounding box center [629, 380] width 937 height 20
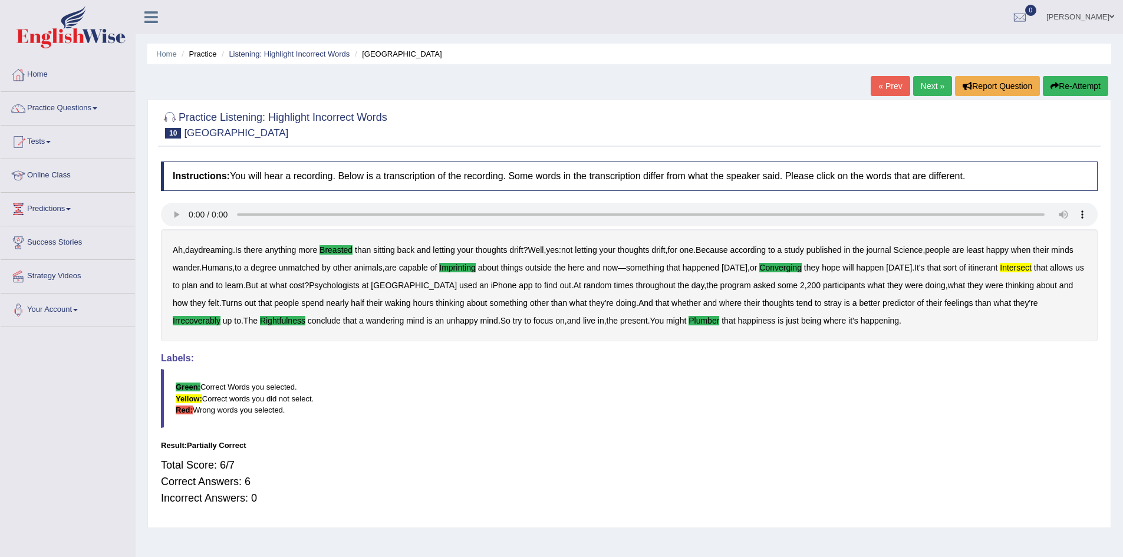
click at [920, 80] on link "Next »" at bounding box center [932, 86] width 39 height 20
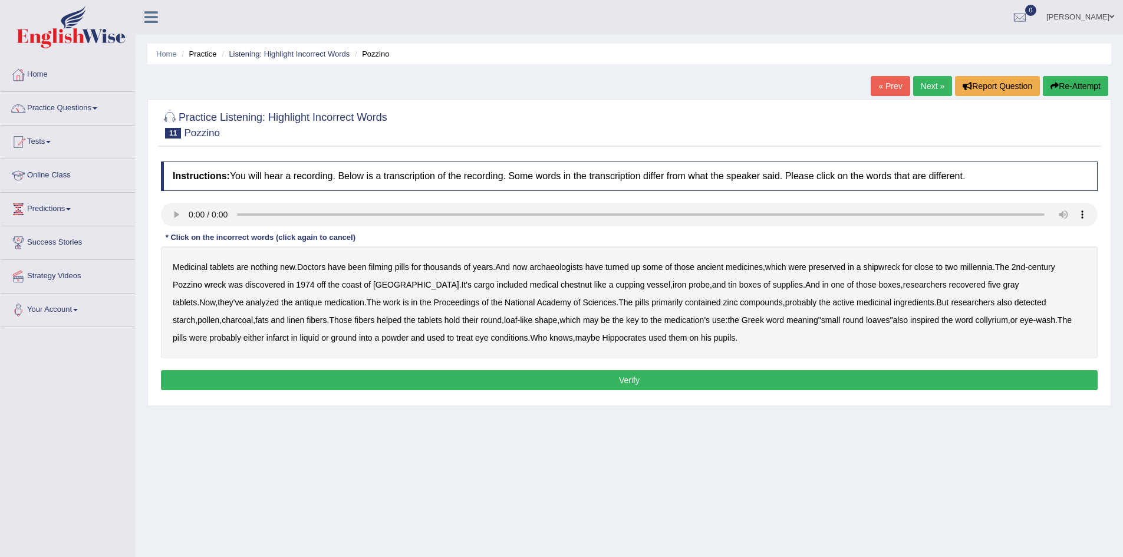
click at [390, 268] on b "filming" at bounding box center [381, 266] width 24 height 9
click at [561, 284] on b "chestnut" at bounding box center [576, 284] width 31 height 9
click at [289, 333] on b "infarct" at bounding box center [278, 337] width 22 height 9
click at [633, 375] on button "Verify" at bounding box center [629, 380] width 937 height 20
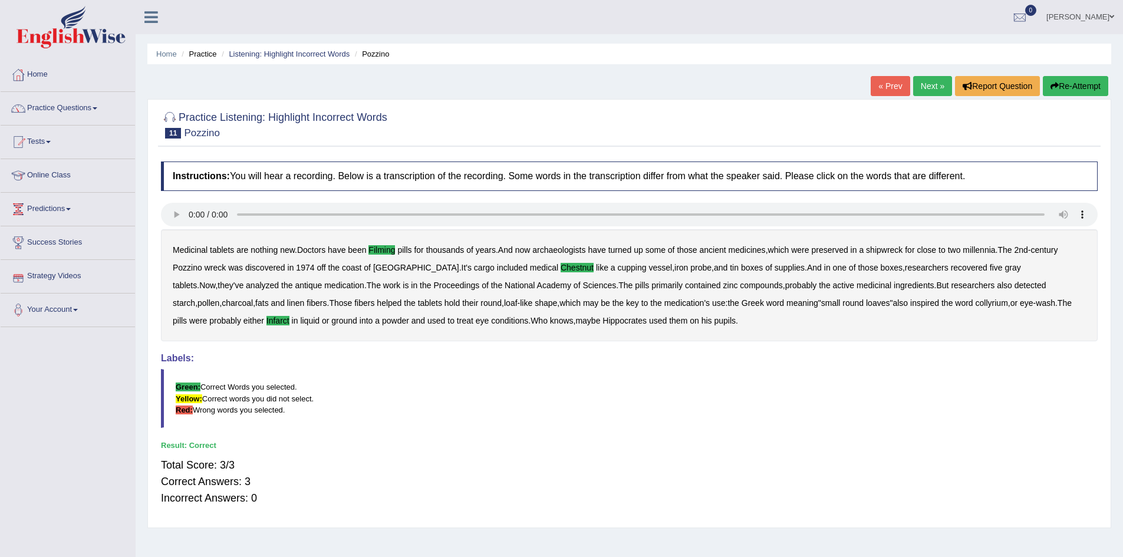
click at [930, 78] on link "Next »" at bounding box center [932, 86] width 39 height 20
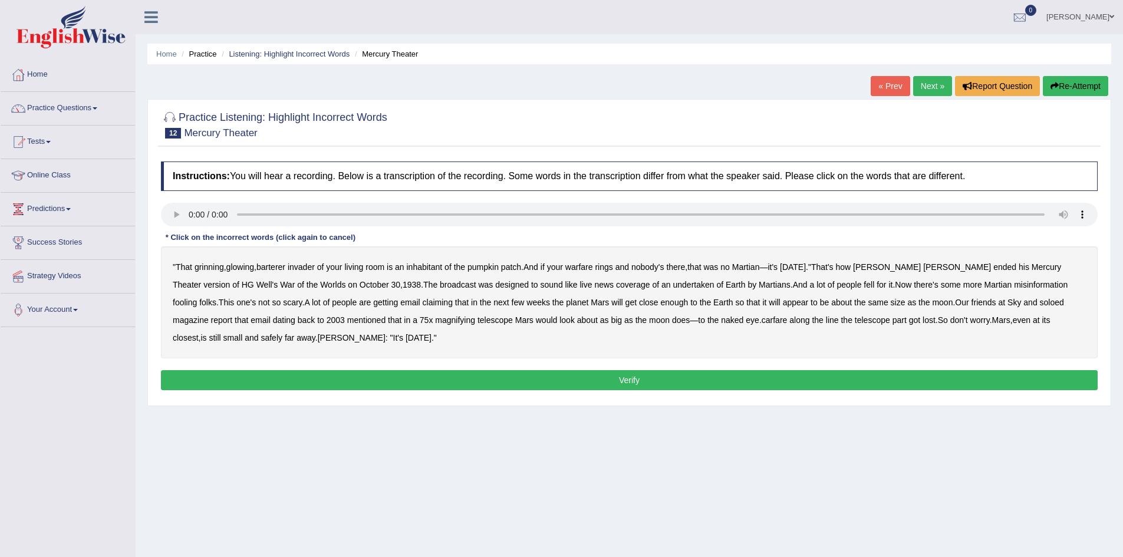
click at [278, 268] on b "barterer" at bounding box center [271, 266] width 29 height 9
click at [278, 269] on b "barterer" at bounding box center [271, 266] width 29 height 9
click at [673, 283] on b "undertaken" at bounding box center [693, 284] width 41 height 9
click at [1040, 301] on b "soloed" at bounding box center [1052, 302] width 24 height 9
click at [762, 320] on b "carfare" at bounding box center [775, 319] width 26 height 9
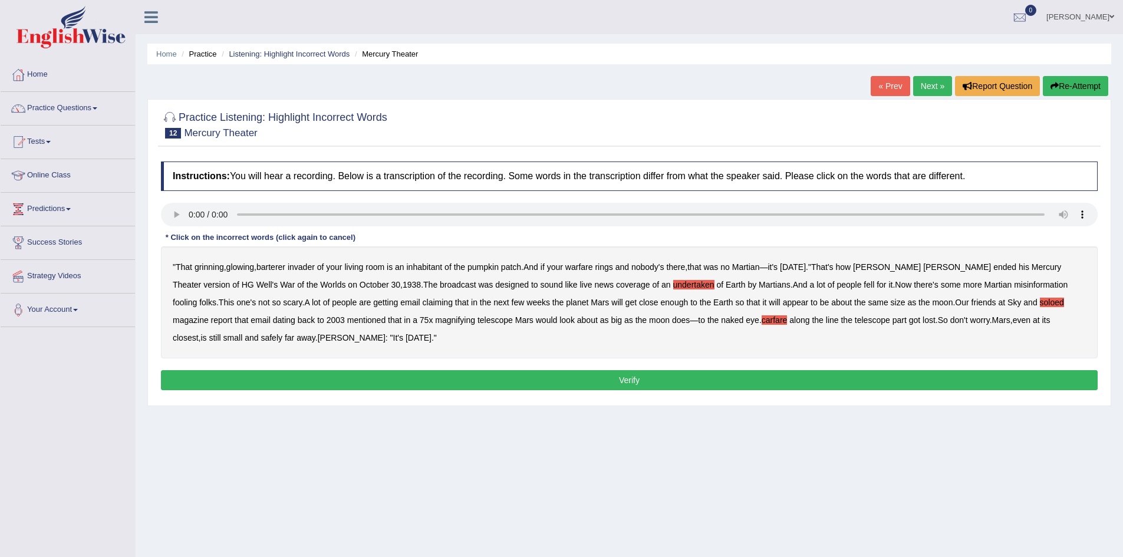
click at [377, 380] on button "Verify" at bounding box center [629, 380] width 937 height 20
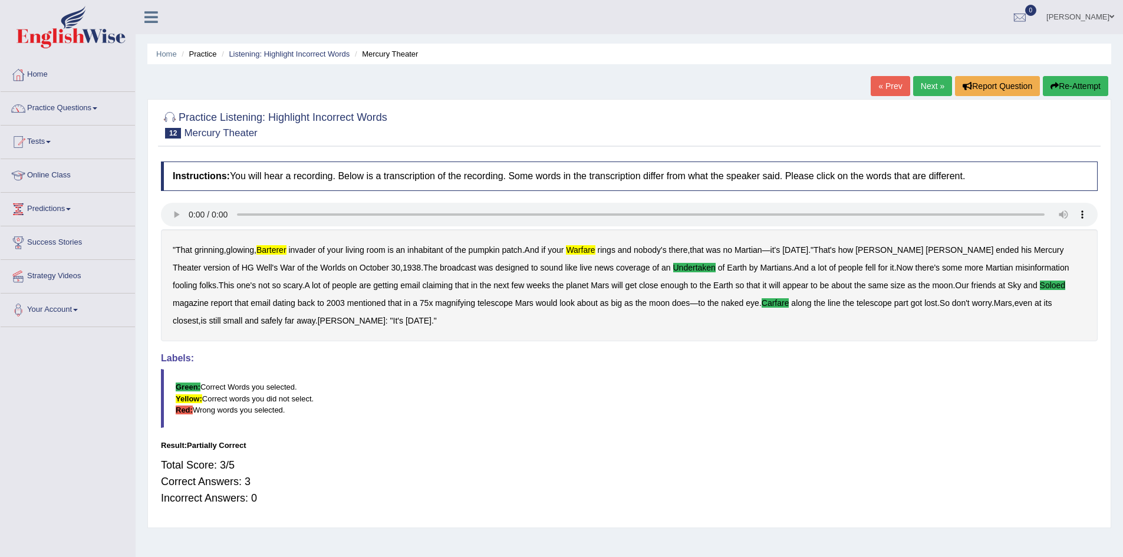
click at [923, 87] on link "Next »" at bounding box center [932, 86] width 39 height 20
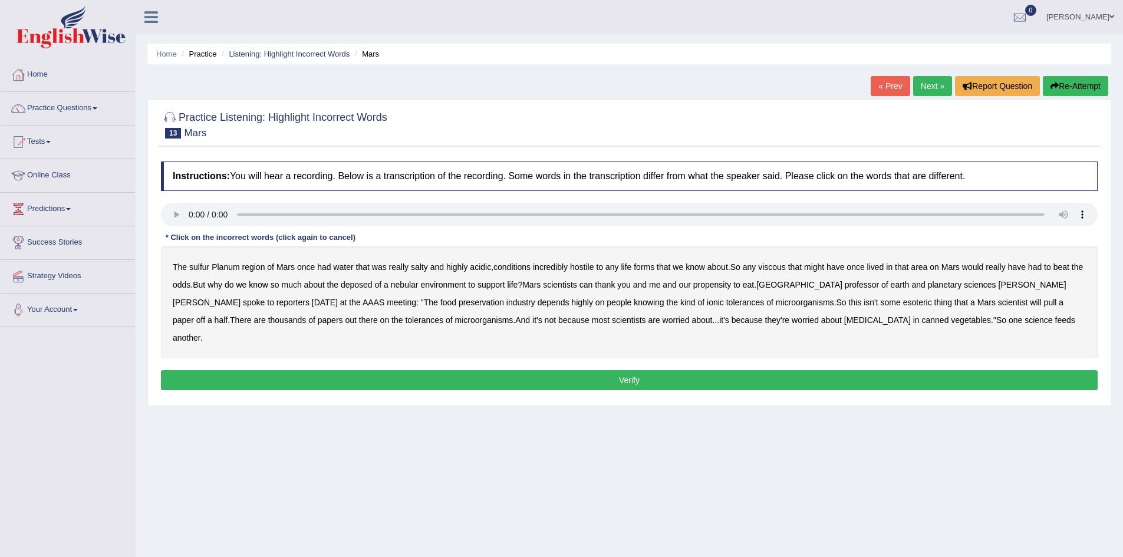
click at [772, 265] on b "viscous" at bounding box center [772, 266] width 28 height 9
click at [371, 282] on b "deposed" at bounding box center [357, 284] width 32 height 9
click at [419, 286] on b "nebular" at bounding box center [405, 284] width 28 height 9
click at [228, 315] on b "half" at bounding box center [222, 319] width 14 height 9
click at [755, 370] on button "Verify" at bounding box center [629, 380] width 937 height 20
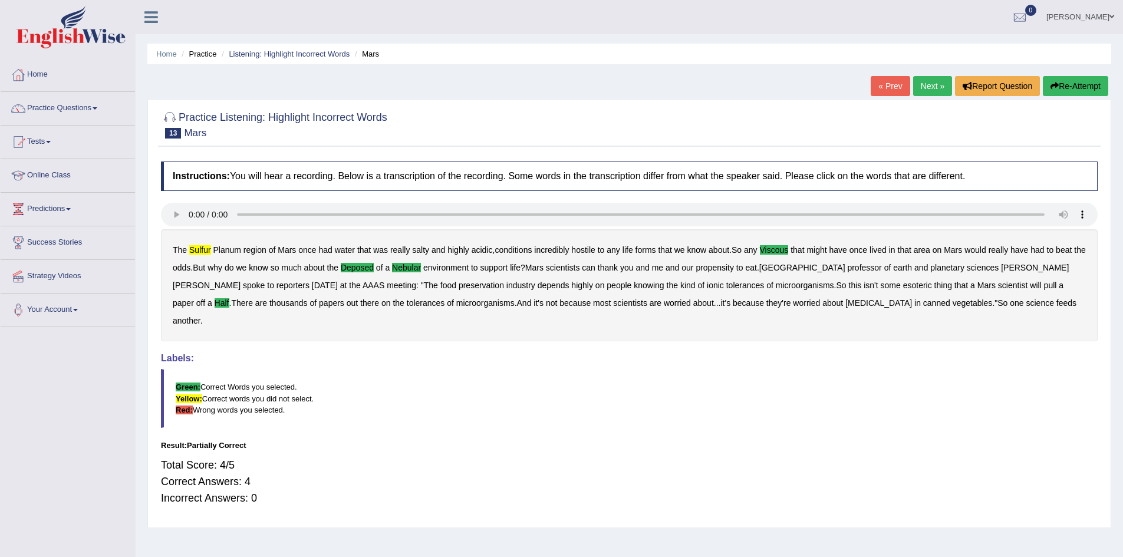
click at [936, 86] on link "Next »" at bounding box center [932, 86] width 39 height 20
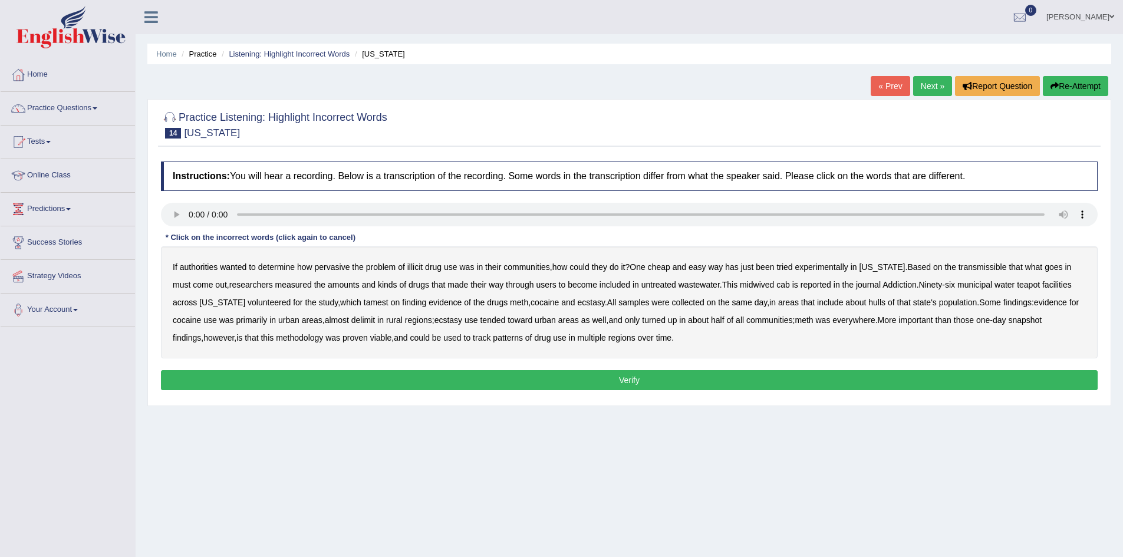
click at [978, 268] on b "transmissible" at bounding box center [983, 266] width 48 height 9
click at [742, 285] on b "midwived" at bounding box center [757, 284] width 34 height 9
click at [777, 286] on b "cab" at bounding box center [784, 284] width 14 height 9
click at [364, 302] on b "tamest" at bounding box center [376, 302] width 25 height 9
click at [869, 303] on b "hulls" at bounding box center [877, 302] width 17 height 9
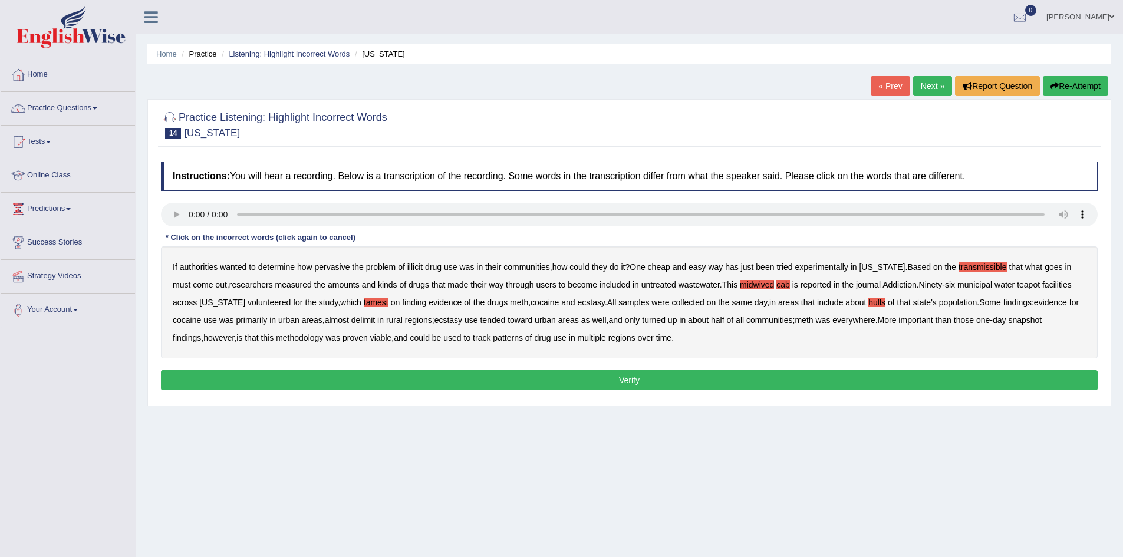
click at [351, 319] on b "delimit" at bounding box center [363, 319] width 24 height 9
click at [622, 377] on button "Verify" at bounding box center [629, 380] width 937 height 20
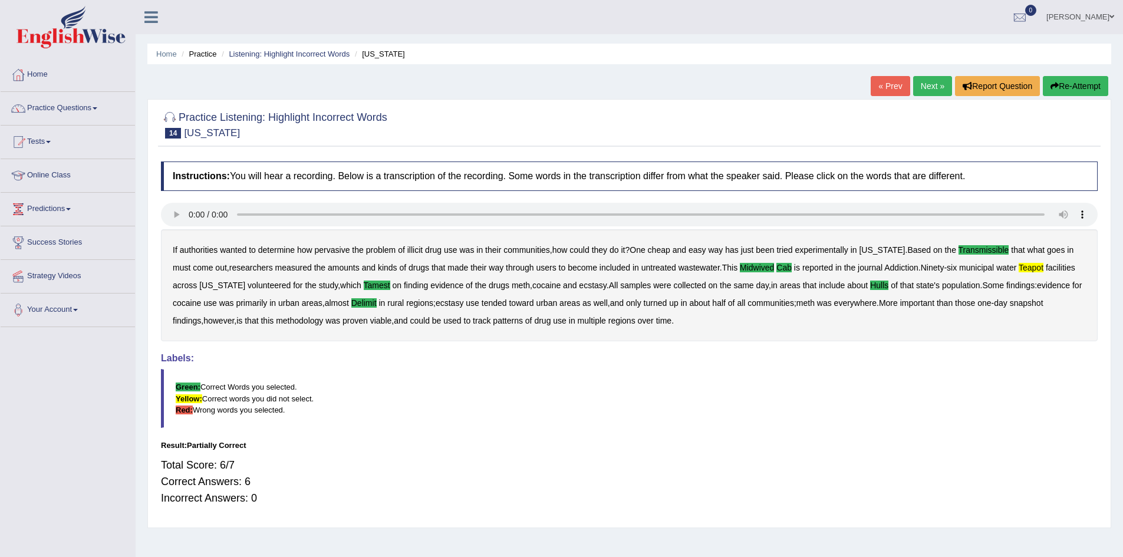
click at [933, 81] on link "Next »" at bounding box center [932, 86] width 39 height 20
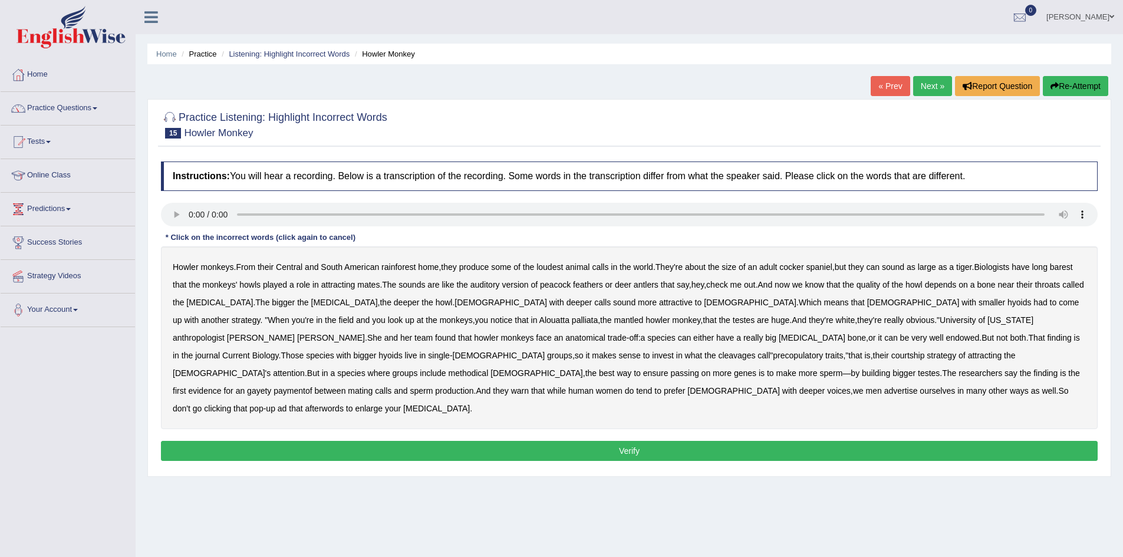
click at [718, 354] on b "cleavages" at bounding box center [736, 355] width 37 height 9
click at [489, 369] on b "methodical" at bounding box center [469, 373] width 40 height 9
click at [271, 386] on b "gayety" at bounding box center [259, 390] width 24 height 9
click at [312, 386] on b "paymentof" at bounding box center [293, 390] width 38 height 9
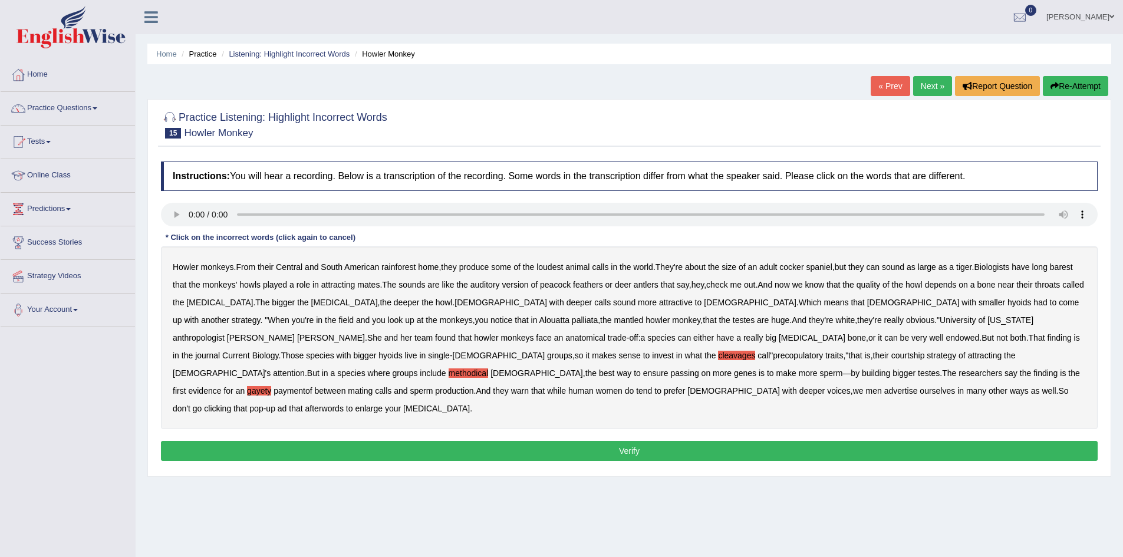
click at [344, 404] on b "afterwords" at bounding box center [324, 408] width 38 height 9
click at [601, 441] on button "Verify" at bounding box center [629, 451] width 937 height 20
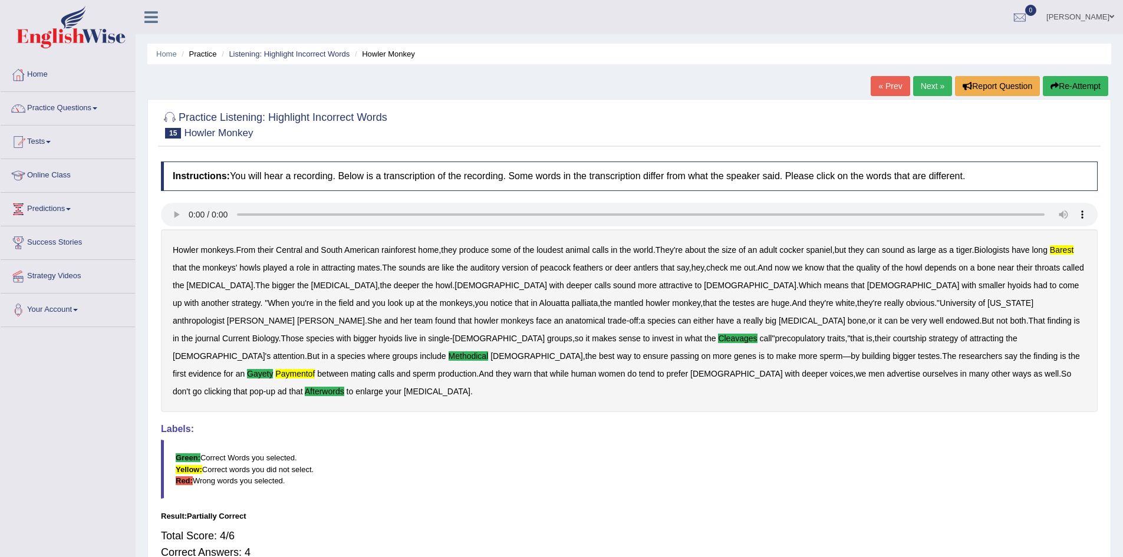
click at [688, 19] on ul "[PERSON_NAME] Toggle navigation Username: leticia_parramatta Access Type: Onlin…" at bounding box center [778, 17] width 692 height 34
